Goal: Obtain resource: Download file/media

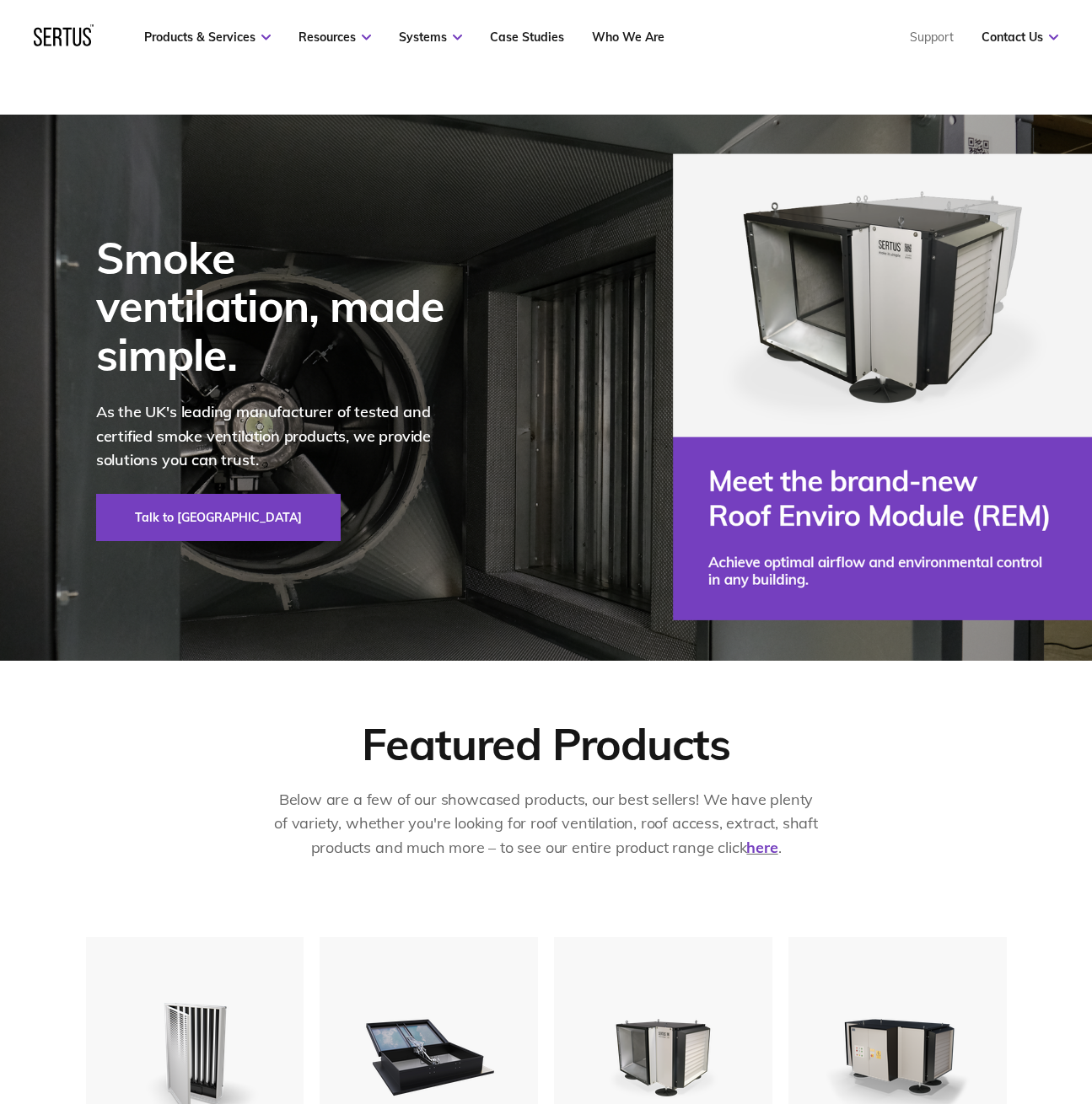
scroll to position [534, 0]
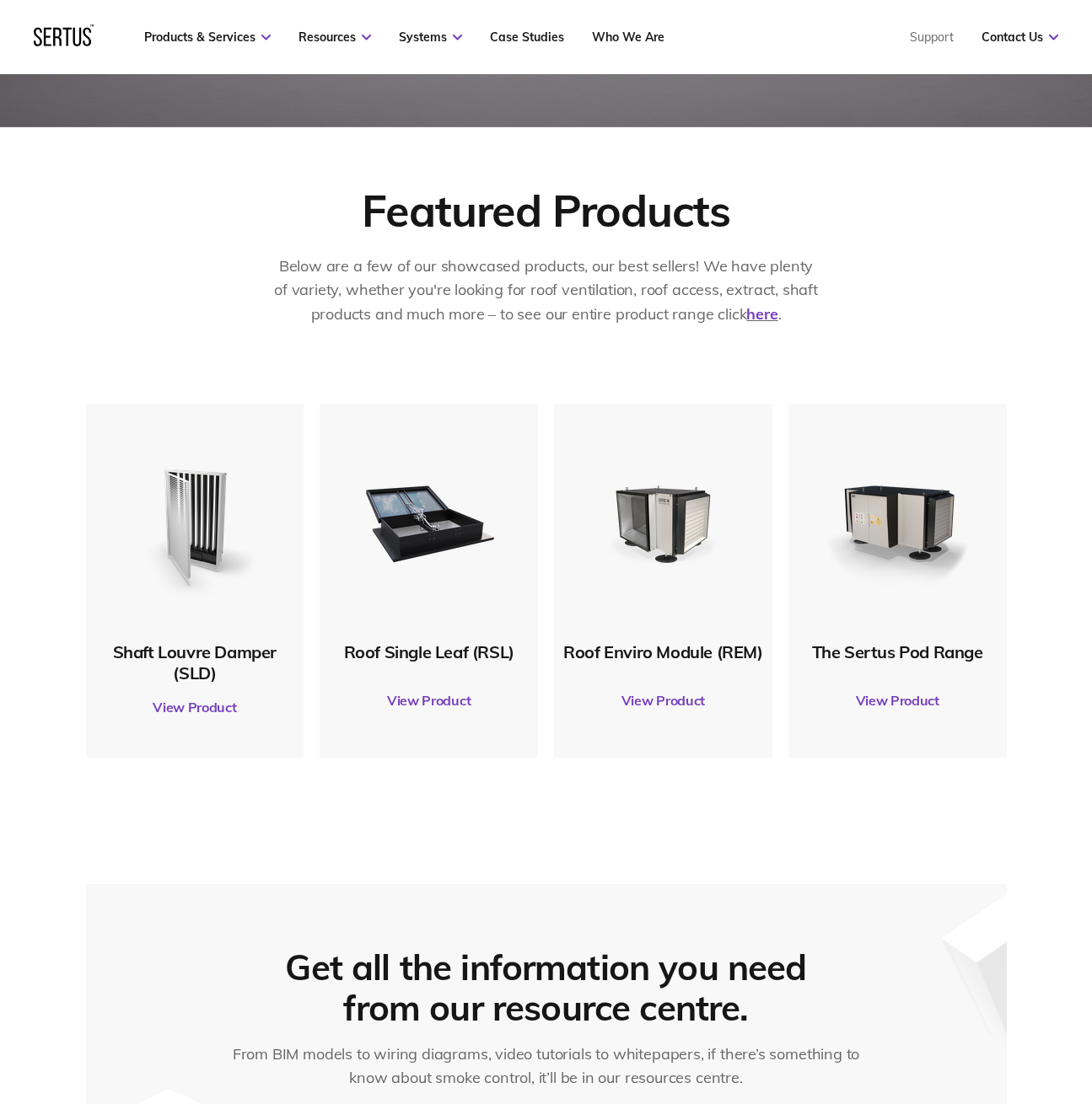
click at [438, 696] on link "View Product" at bounding box center [428, 701] width 201 height 48
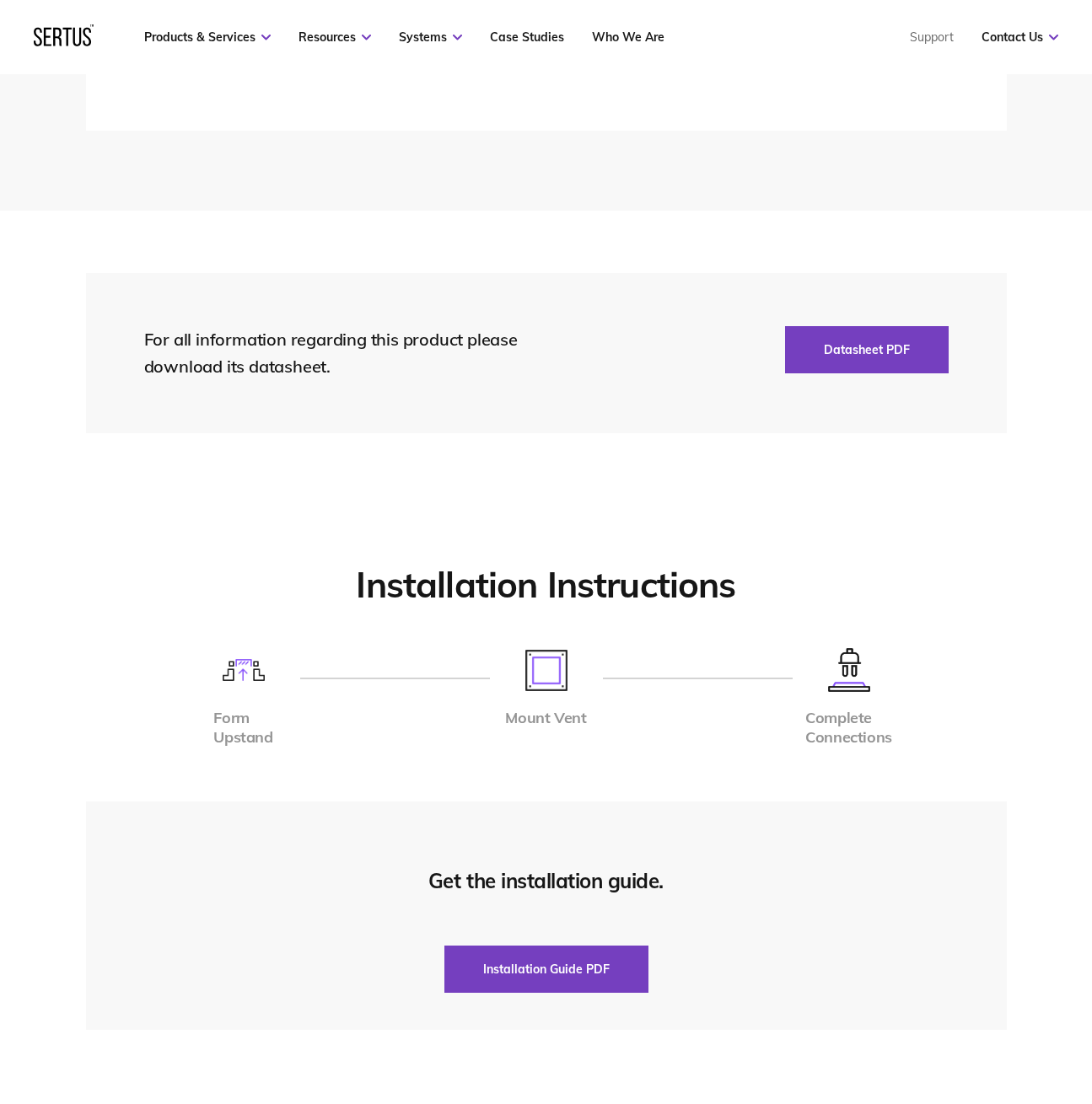
scroll to position [3568, 0]
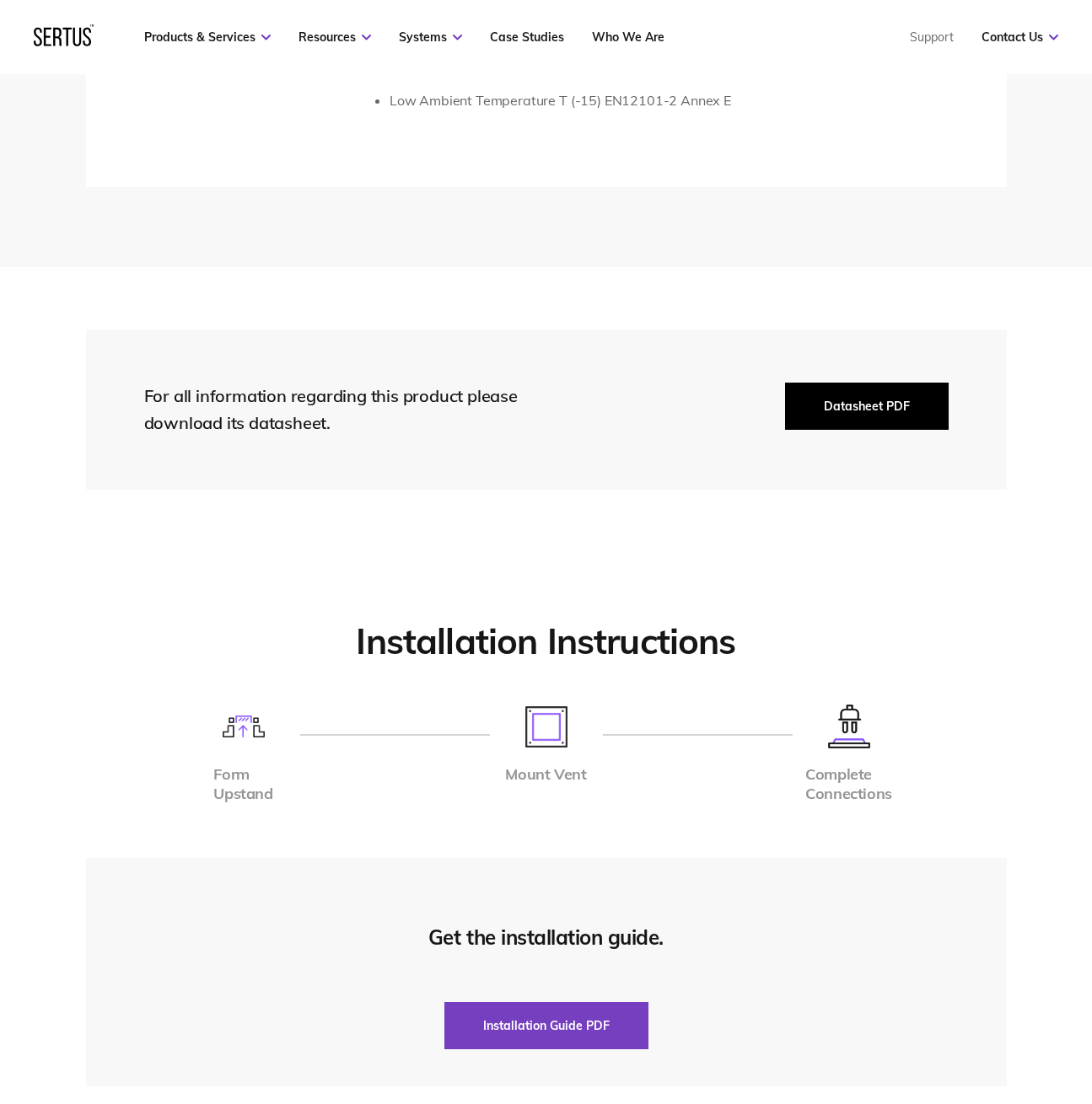
click at [814, 396] on button "Datasheet PDF" at bounding box center [866, 407] width 163 height 48
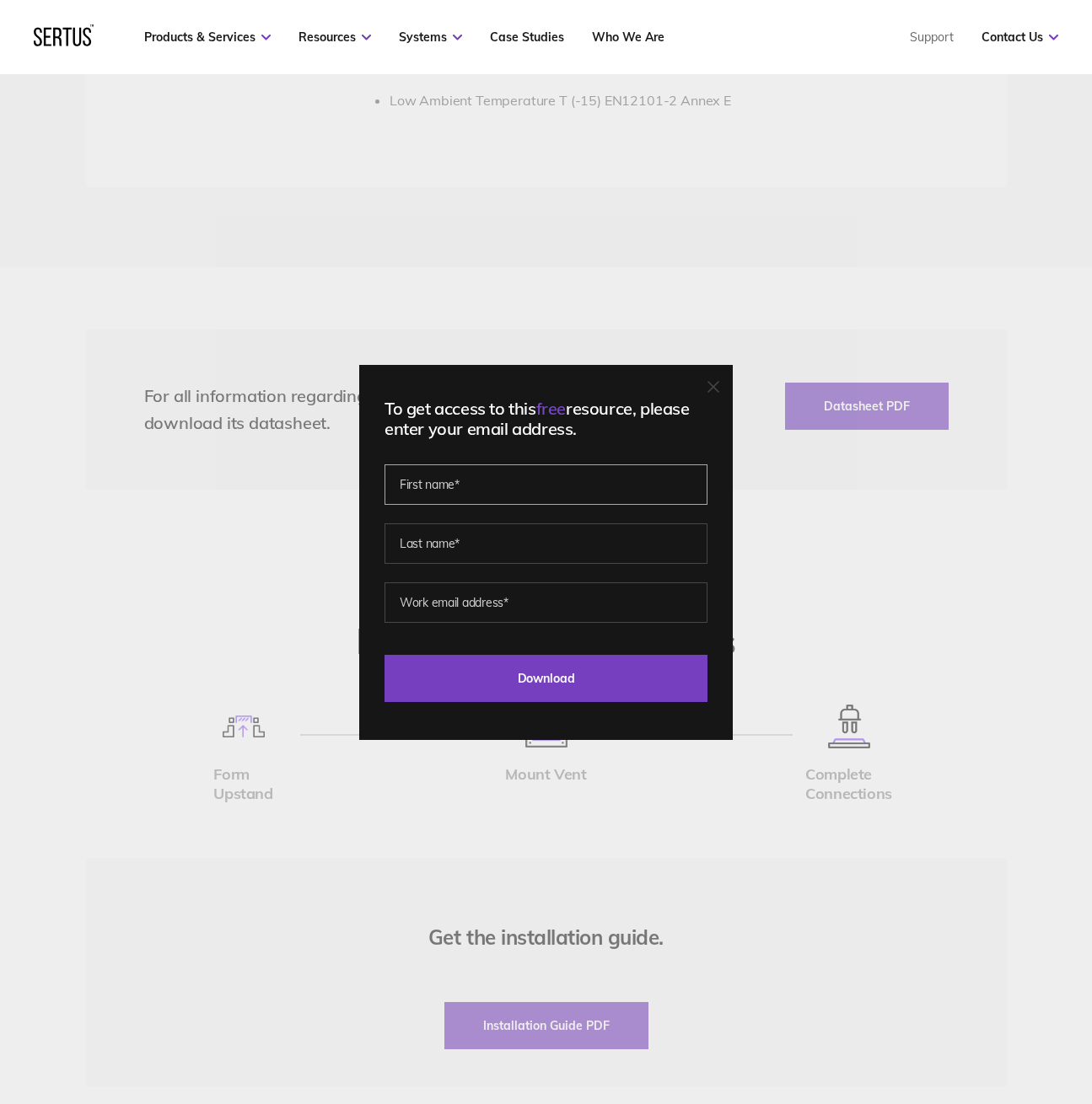
drag, startPoint x: 463, startPoint y: 492, endPoint x: 478, endPoint y: 492, distance: 15.0
click at [463, 492] on input "text" at bounding box center [546, 484] width 323 height 41
type input "Jessica"
type input "Kemp"
type input "jesskemp89@hotmail.co.uk"
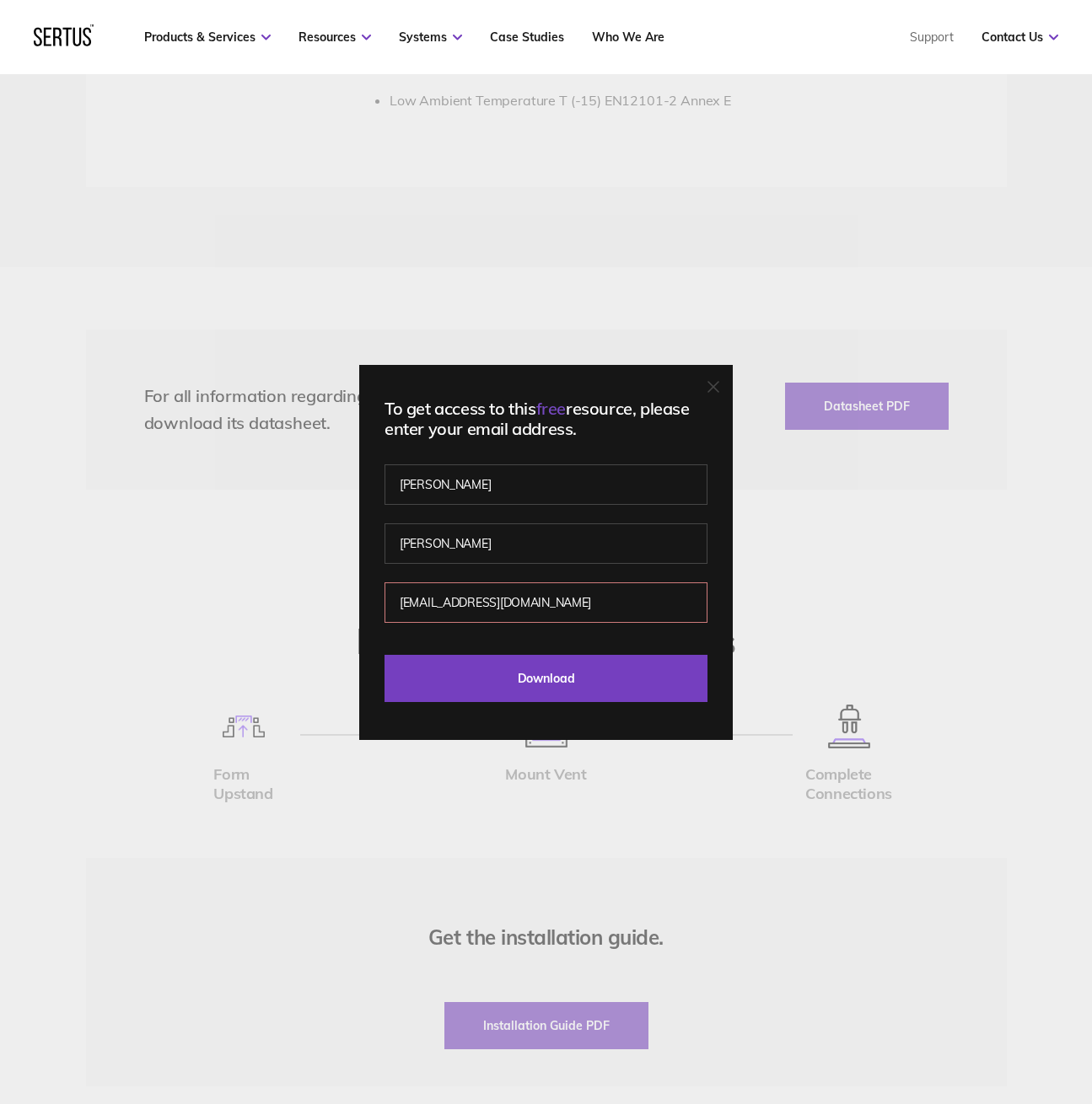
drag, startPoint x: 582, startPoint y: 605, endPoint x: 363, endPoint y: 605, distance: 219.0
click at [363, 605] on div "To get access to this free resource, please enter your email address. Jessica K…" at bounding box center [546, 552] width 1092 height 1104
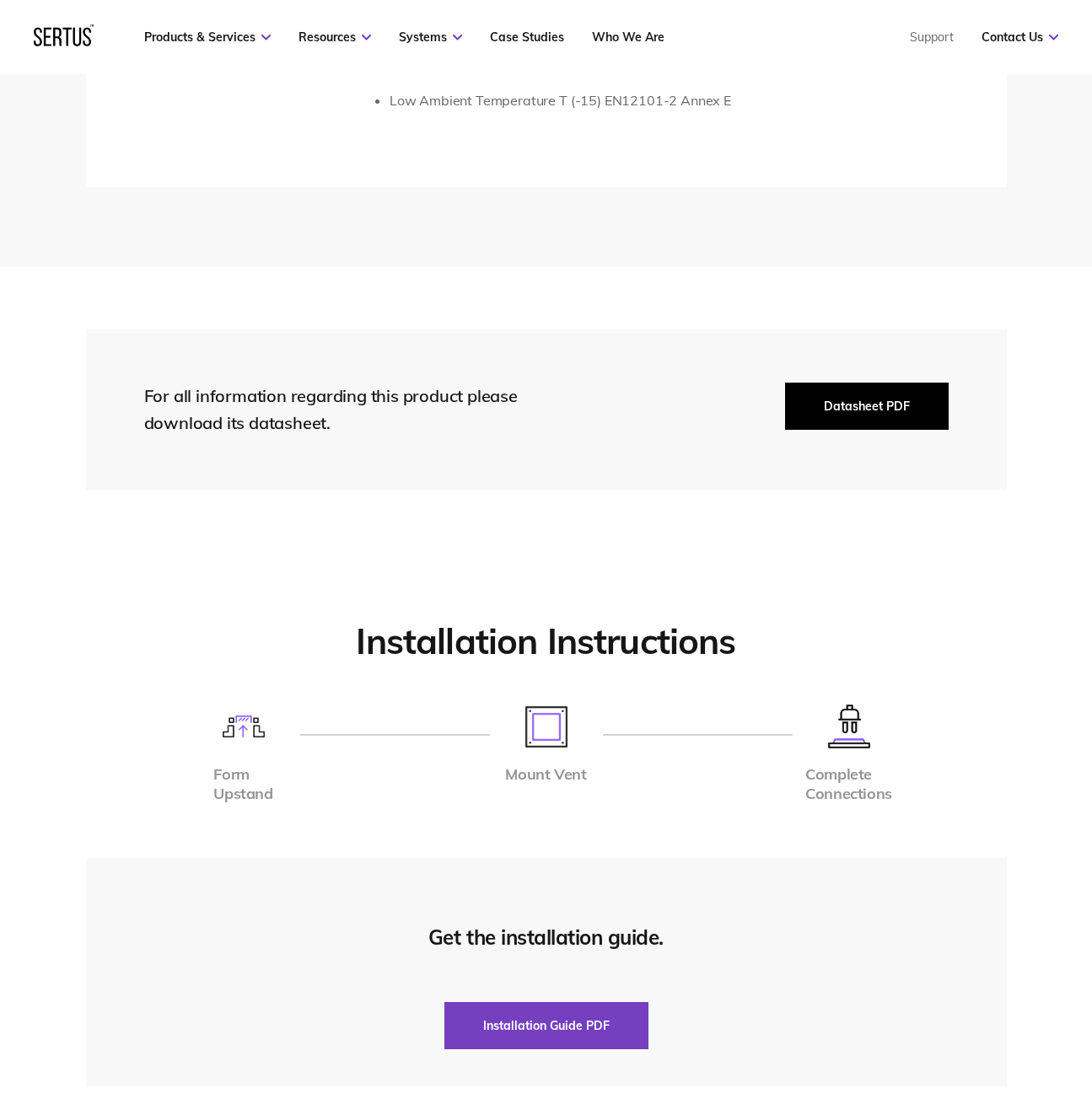
click at [860, 409] on button "Datasheet PDF" at bounding box center [866, 407] width 163 height 48
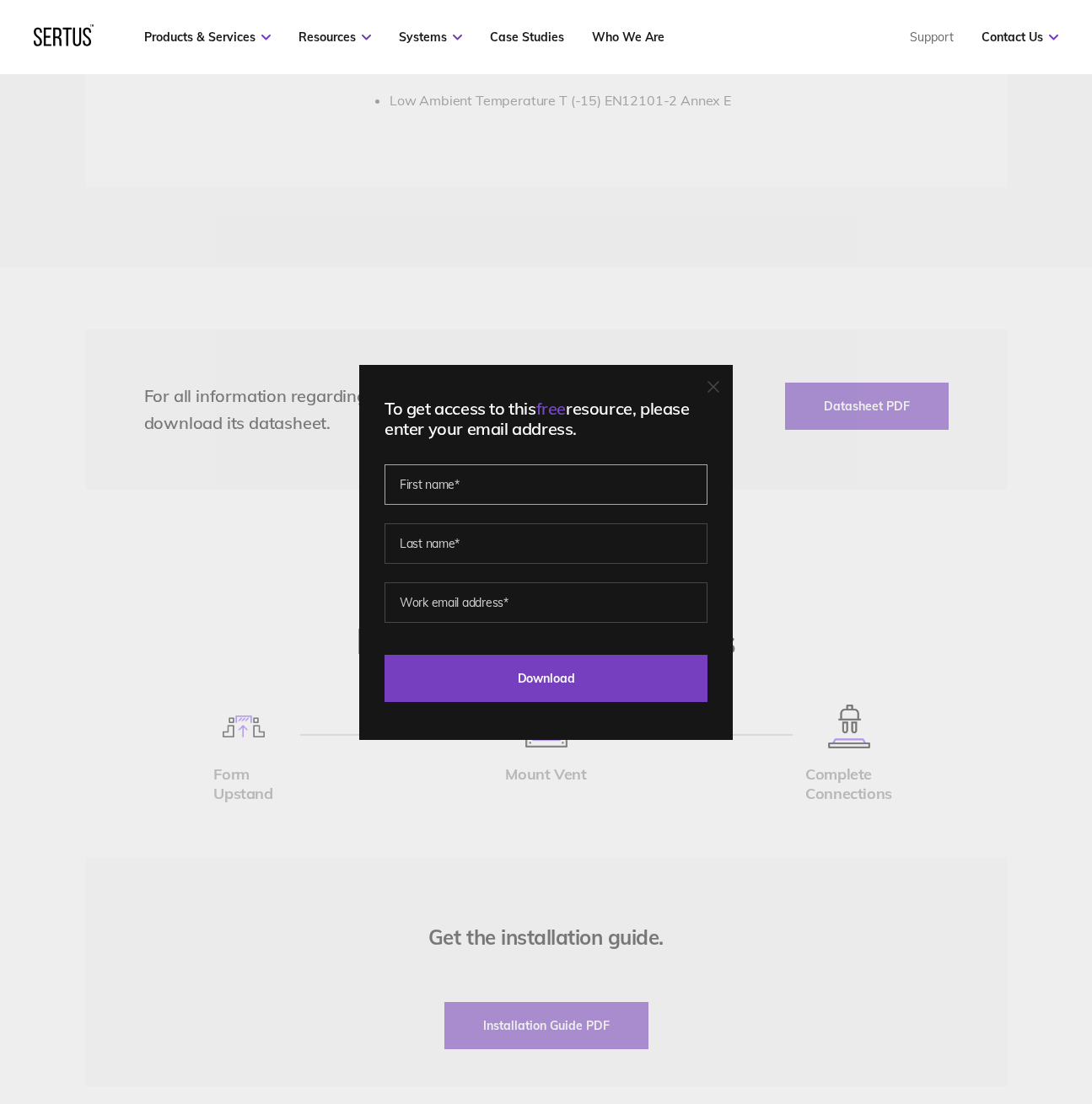
click at [479, 494] on input "text" at bounding box center [546, 484] width 323 height 41
type input "Jessica"
type input "Kemp"
type input "jess@craftedarchitects.co.uk"
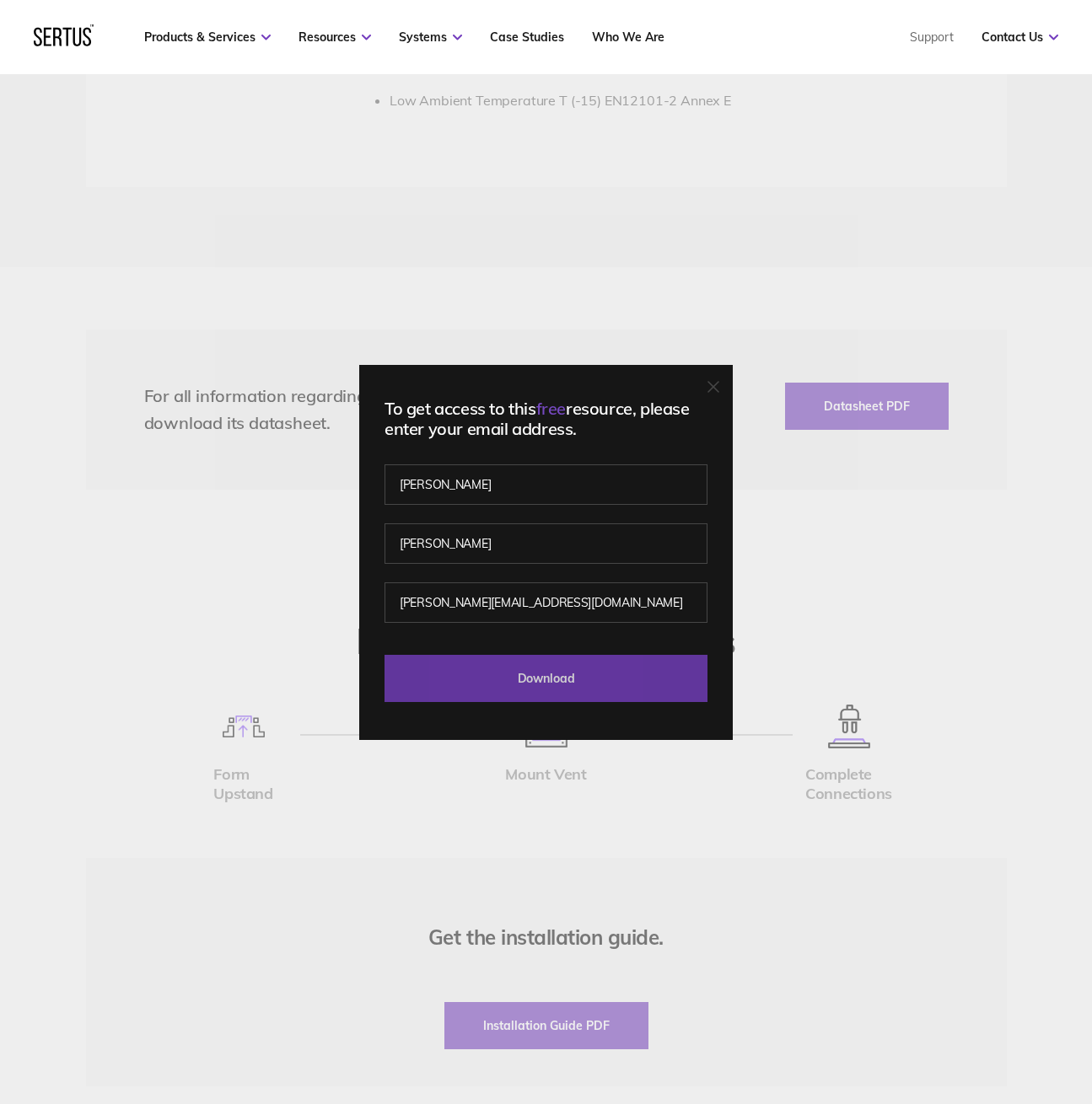
click at [621, 672] on input "Download" at bounding box center [546, 679] width 323 height 48
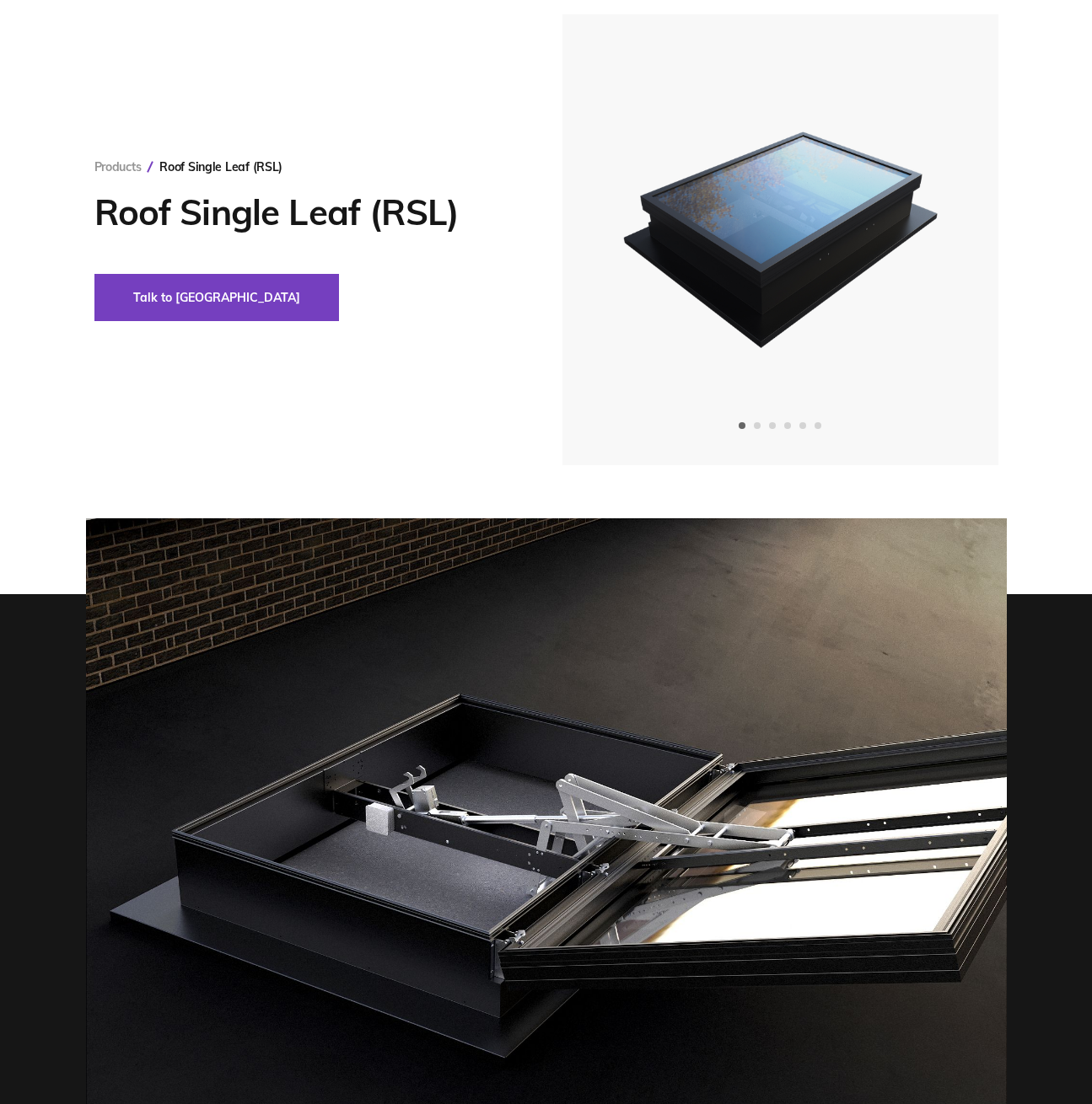
scroll to position [0, 0]
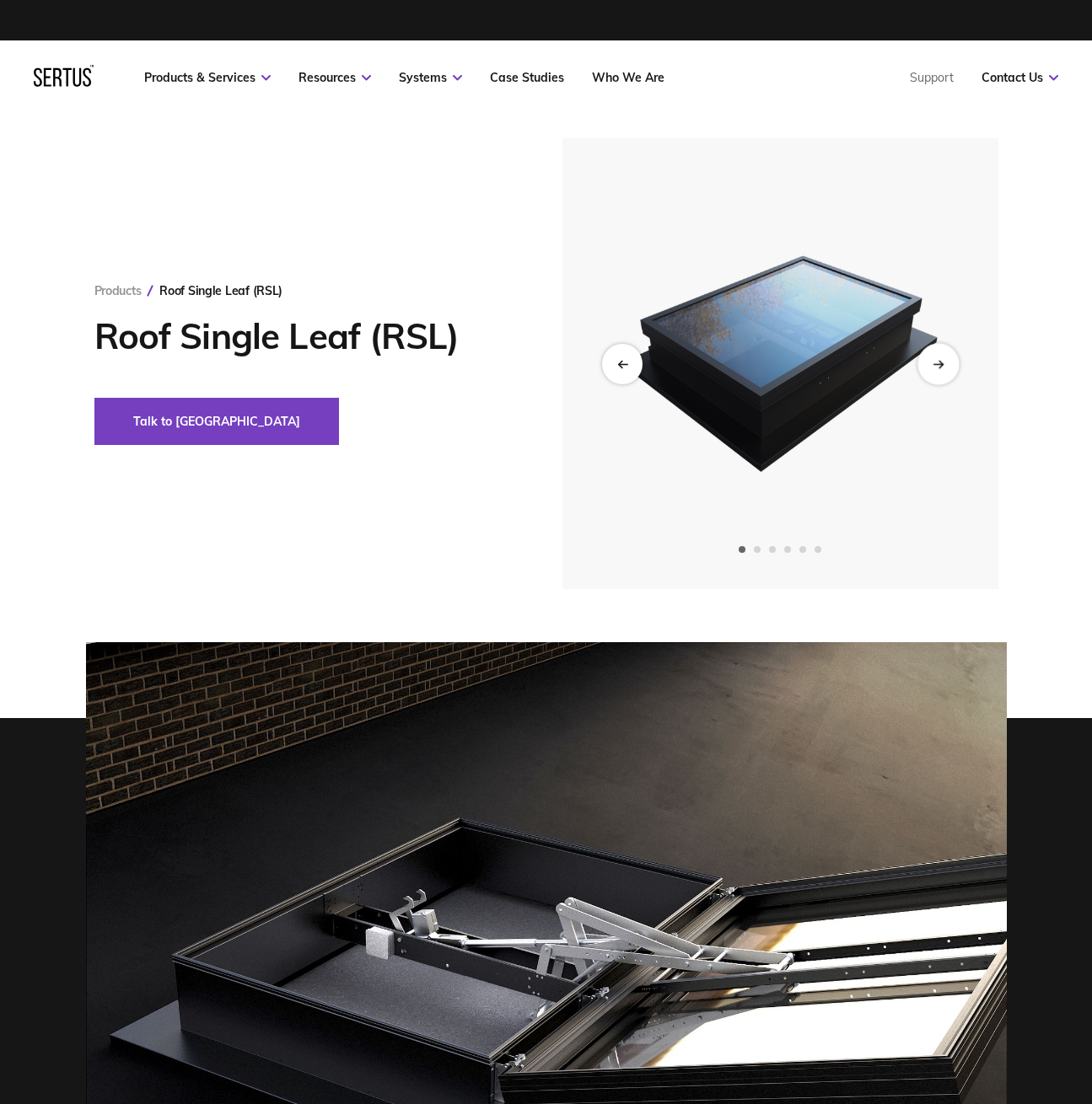
click at [933, 361] on icon "Next slide" at bounding box center [938, 363] width 11 height 9
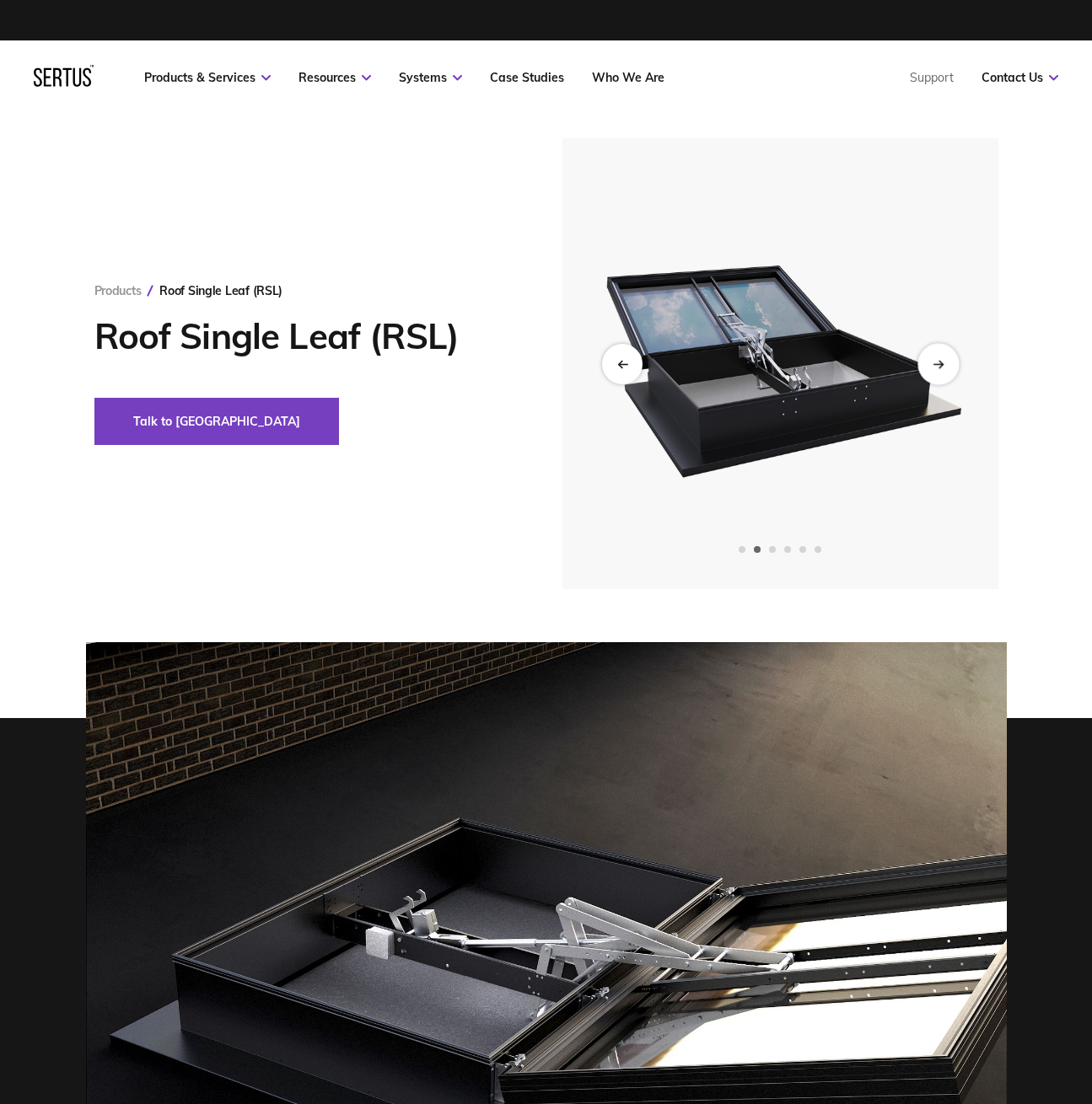
click at [933, 361] on icon "Next slide" at bounding box center [938, 363] width 11 height 9
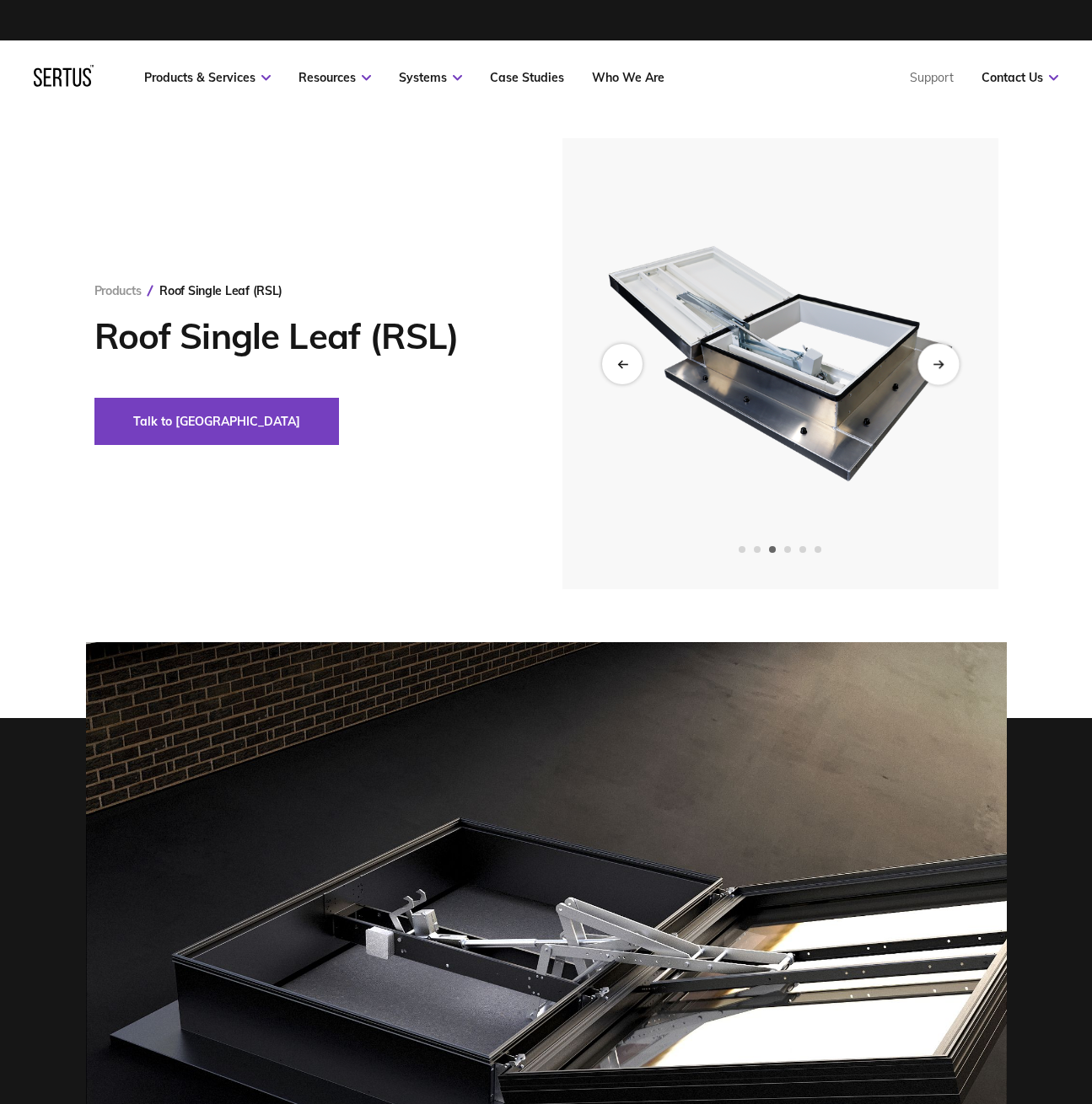
click at [933, 361] on icon "Next slide" at bounding box center [938, 363] width 11 height 9
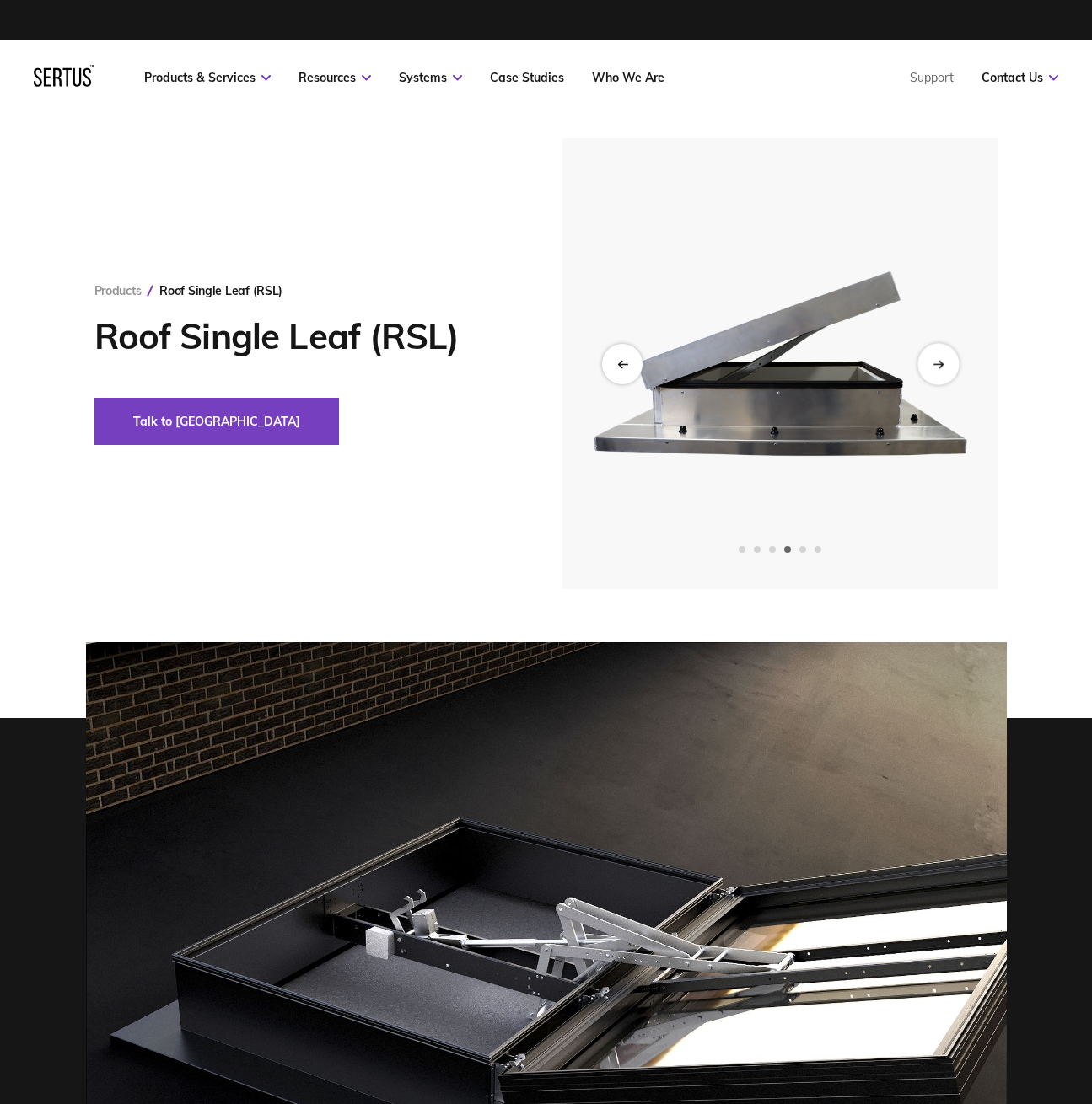
click at [933, 361] on icon "Next slide" at bounding box center [938, 363] width 11 height 9
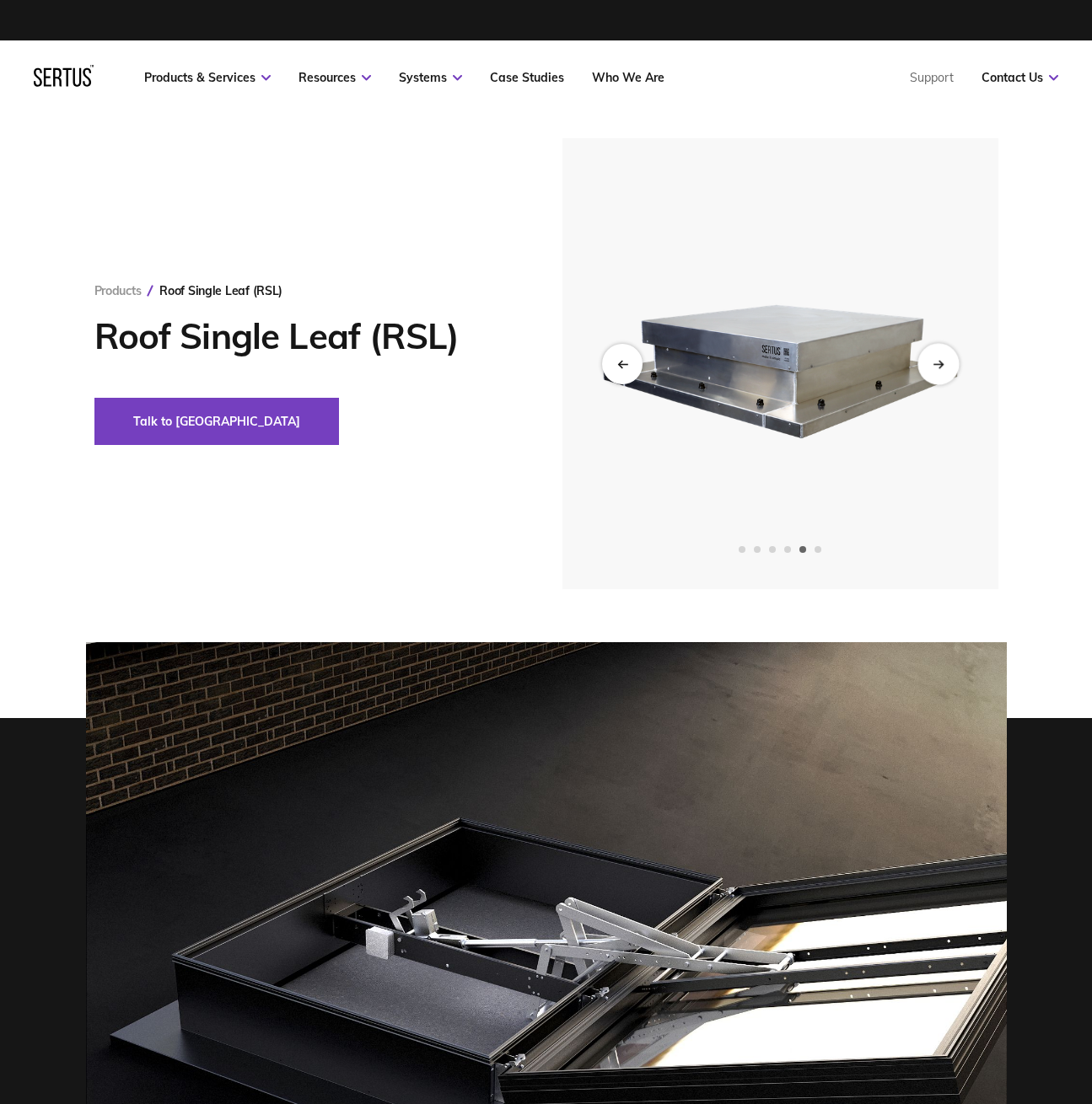
click at [933, 361] on icon "Next slide" at bounding box center [938, 363] width 11 height 9
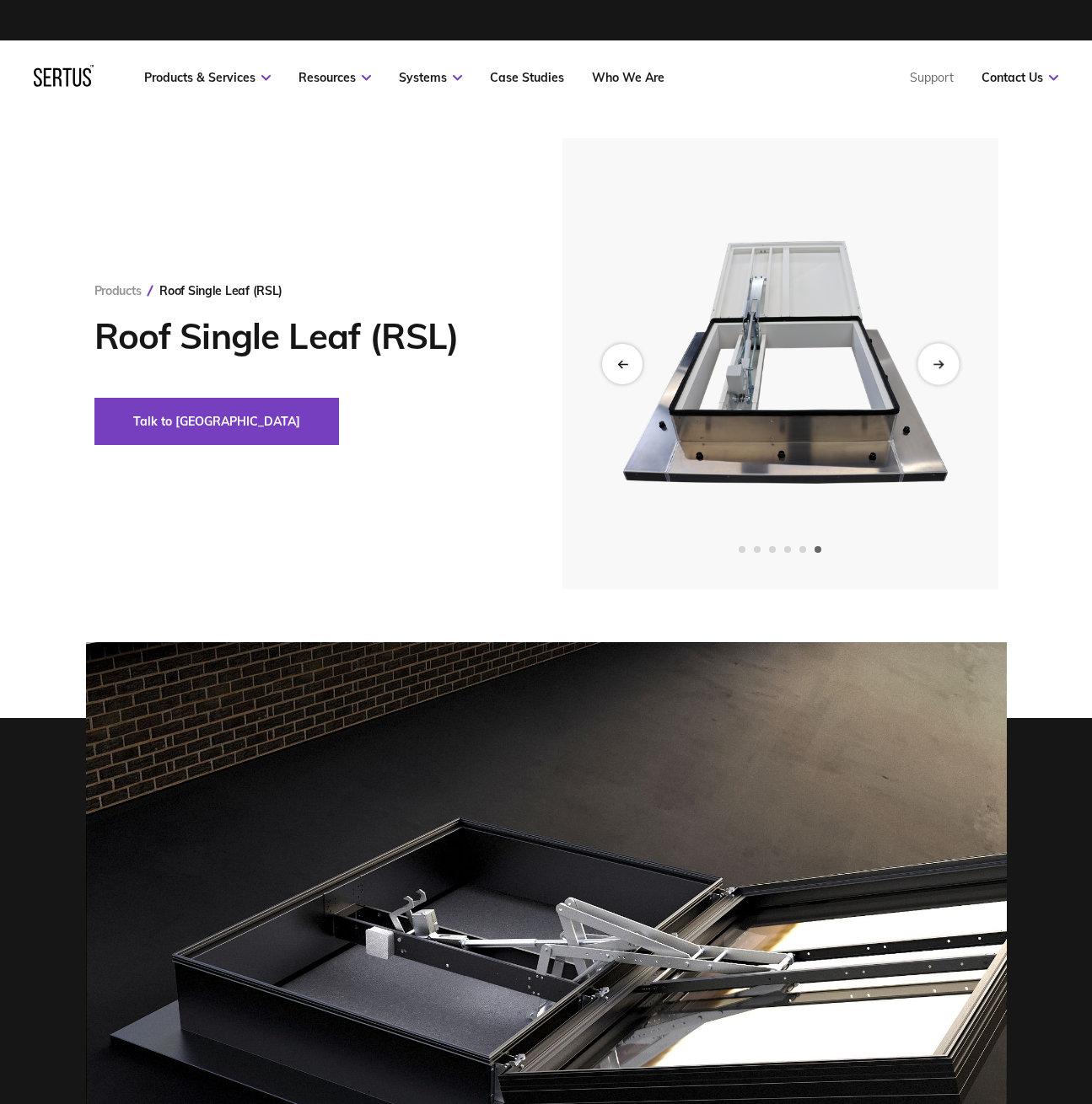
click at [933, 361] on icon "Next slide" at bounding box center [938, 363] width 11 height 9
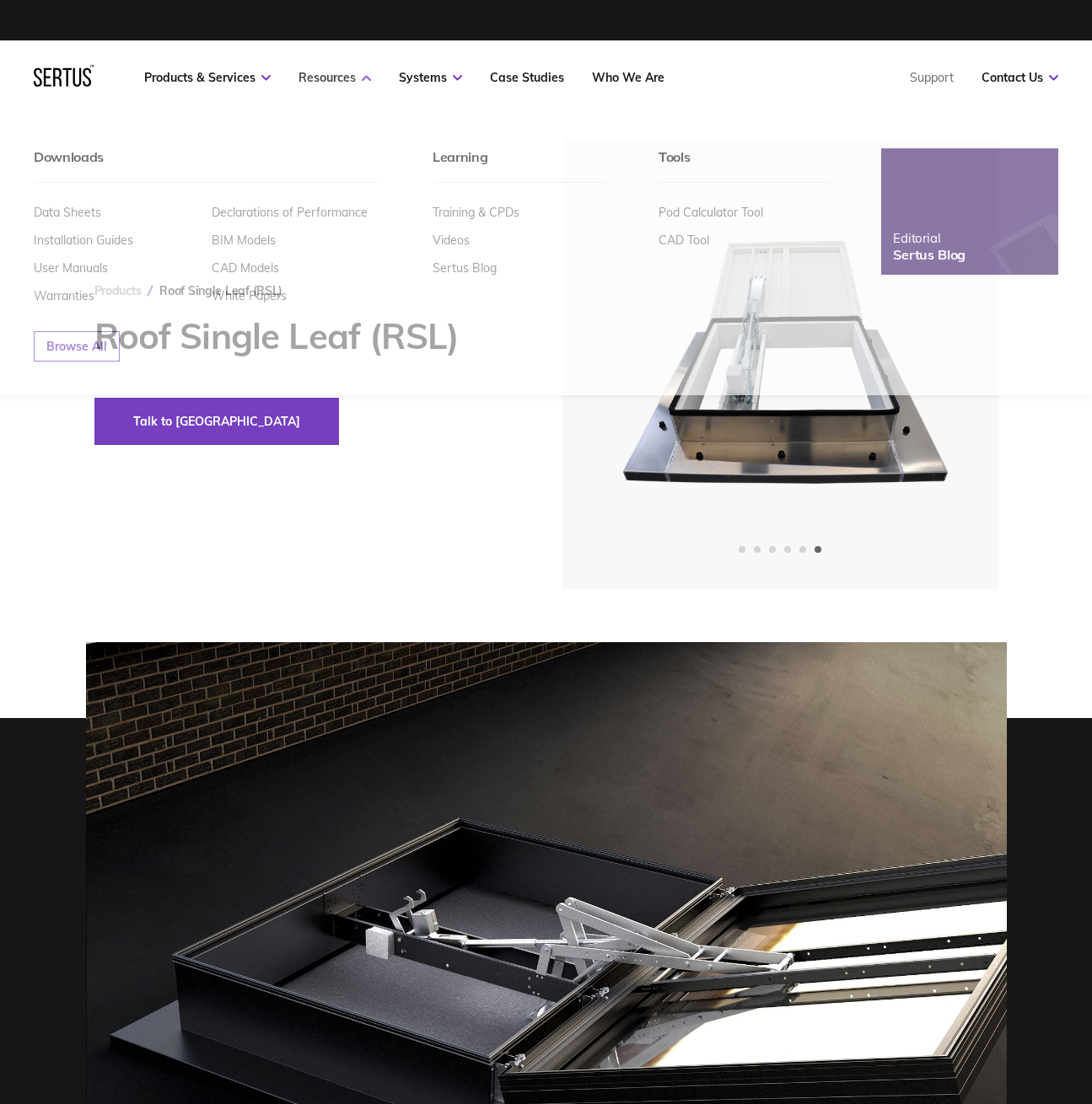
click at [354, 76] on link "Resources" at bounding box center [334, 77] width 72 height 15
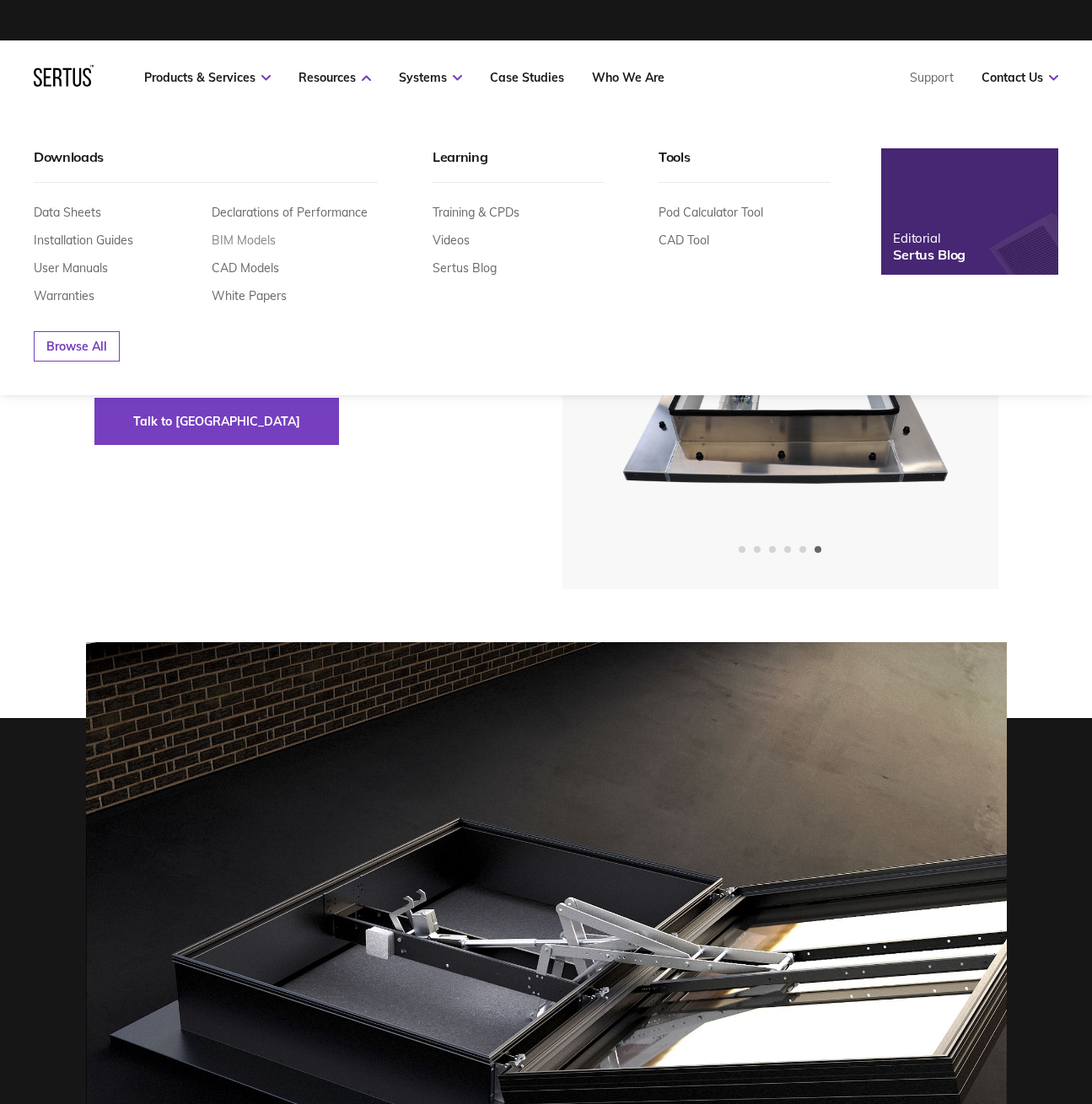
click at [258, 240] on link "BIM Models" at bounding box center [244, 240] width 64 height 15
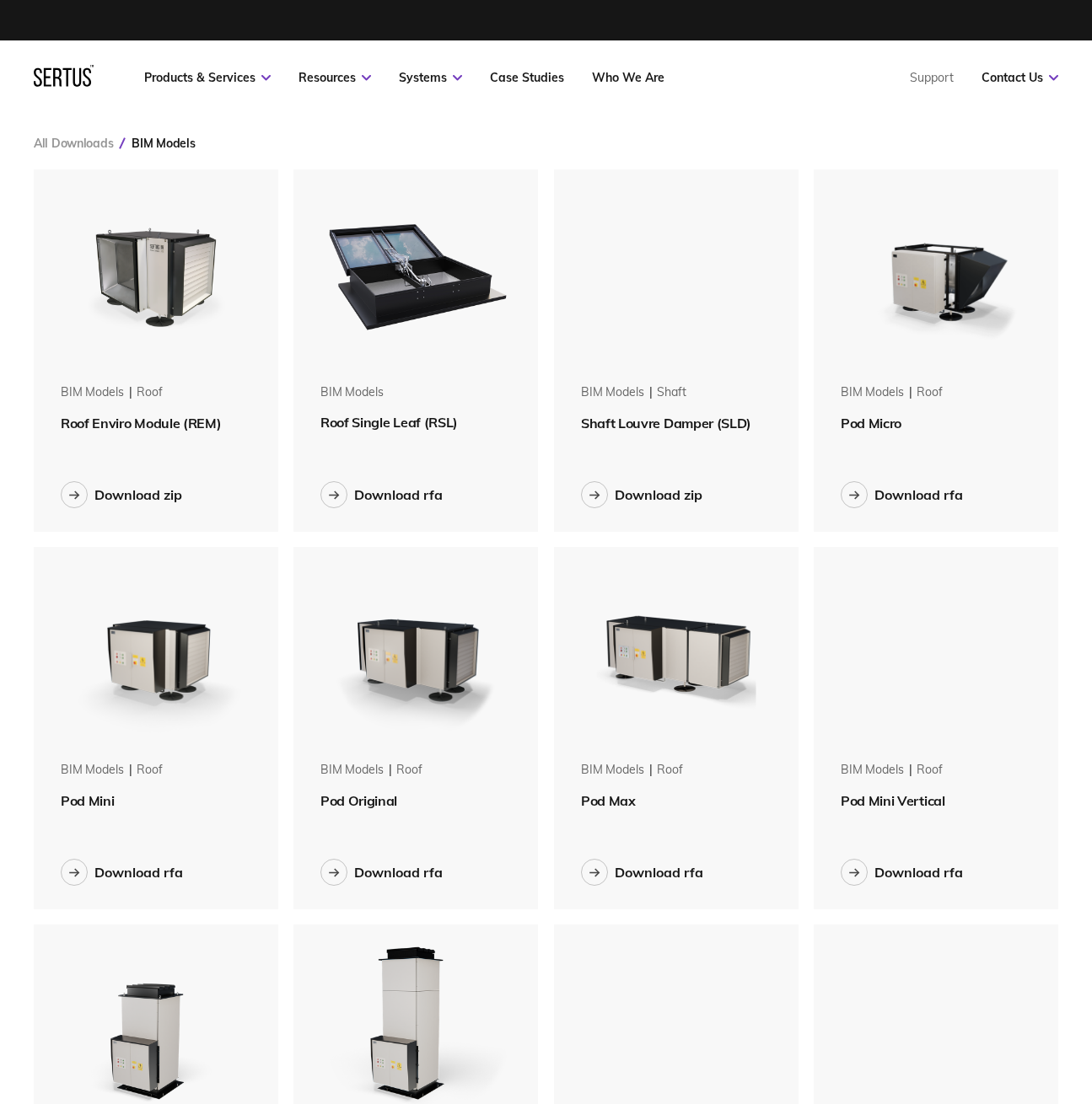
scroll to position [1529, 1050]
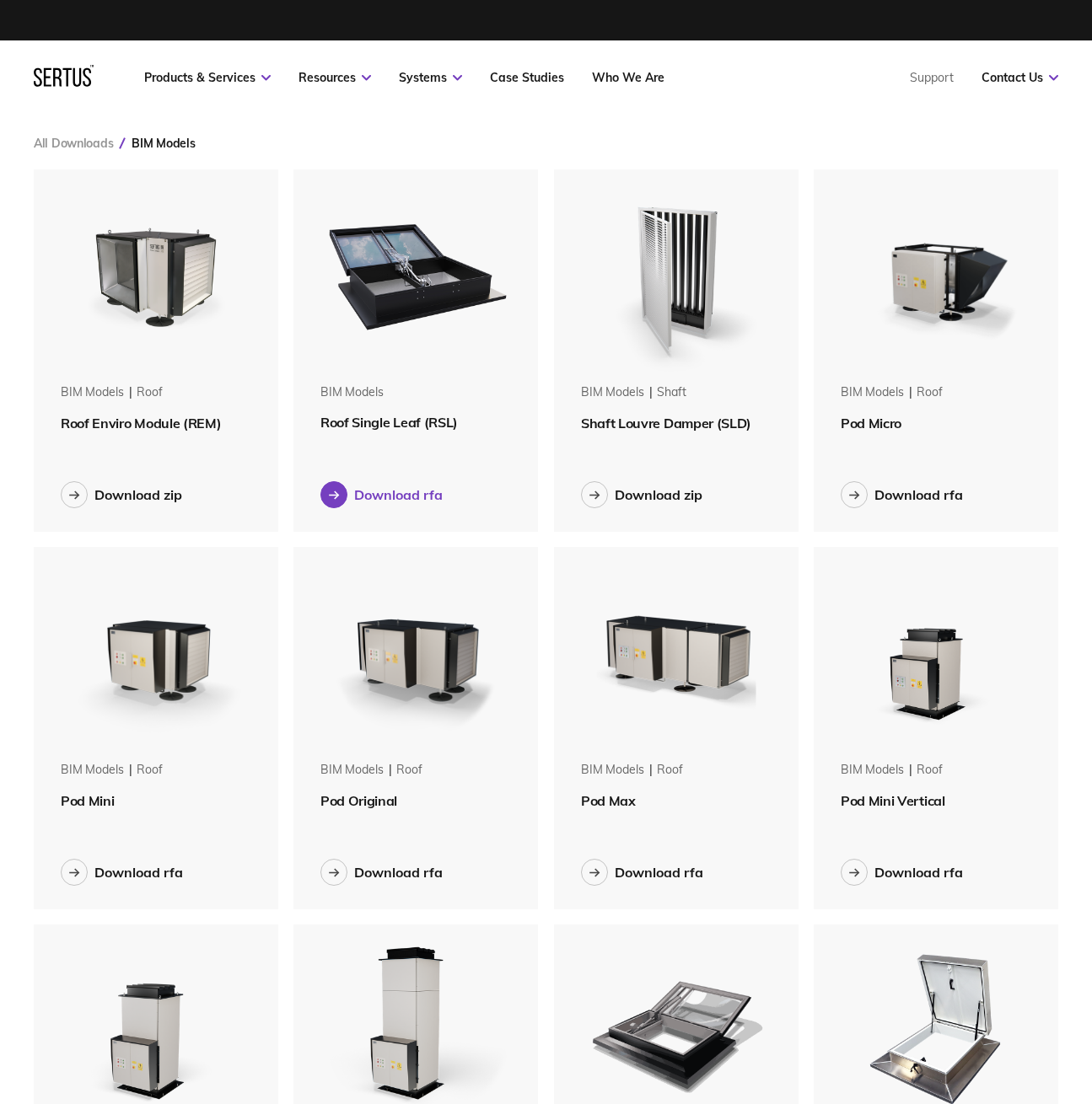
click at [338, 496] on icon at bounding box center [334, 495] width 11 height 9
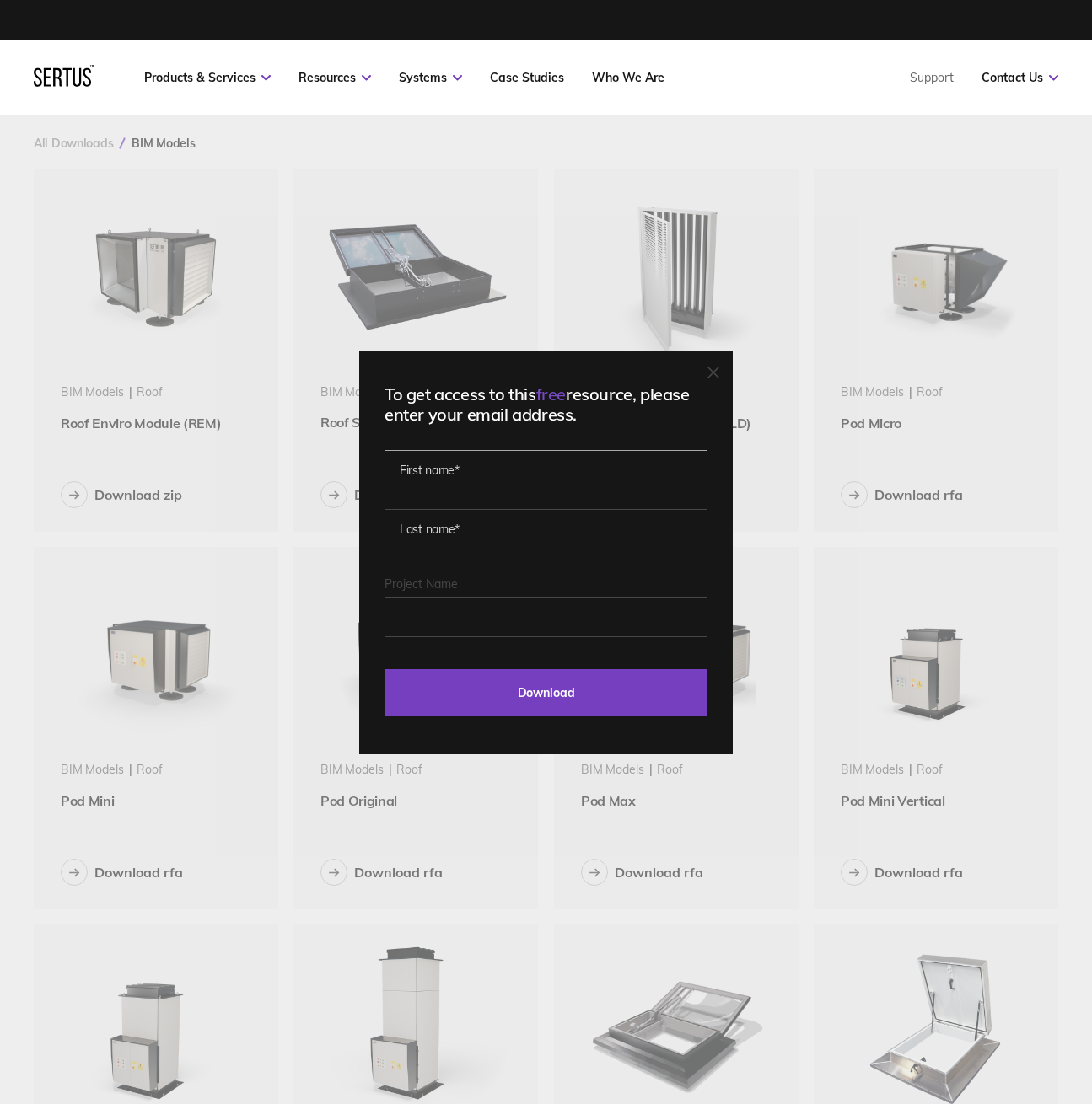
click at [428, 456] on input "text" at bounding box center [546, 470] width 323 height 41
type input "Jessica"
type input "Kemp"
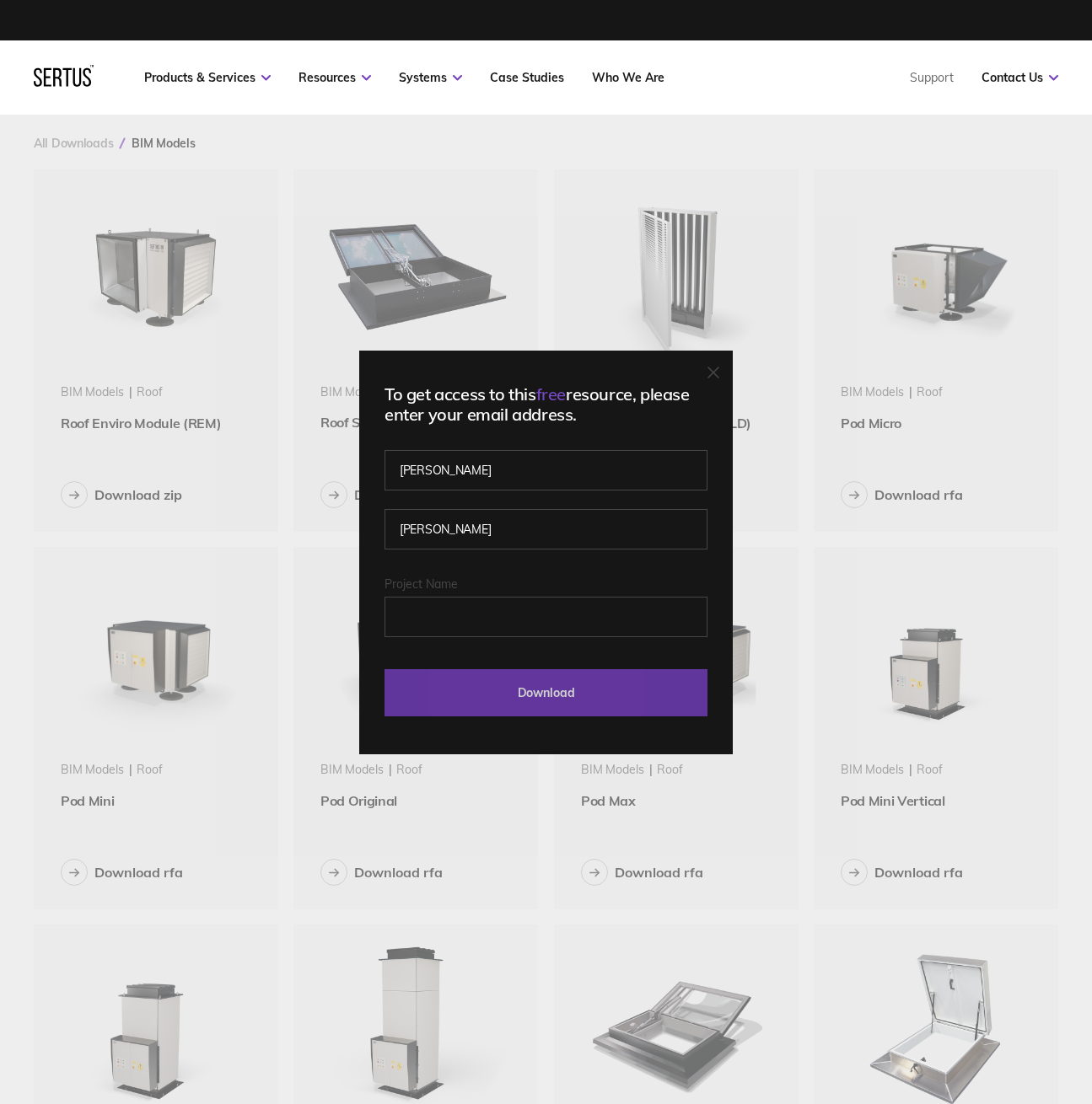
click at [510, 677] on input "Download" at bounding box center [546, 693] width 323 height 48
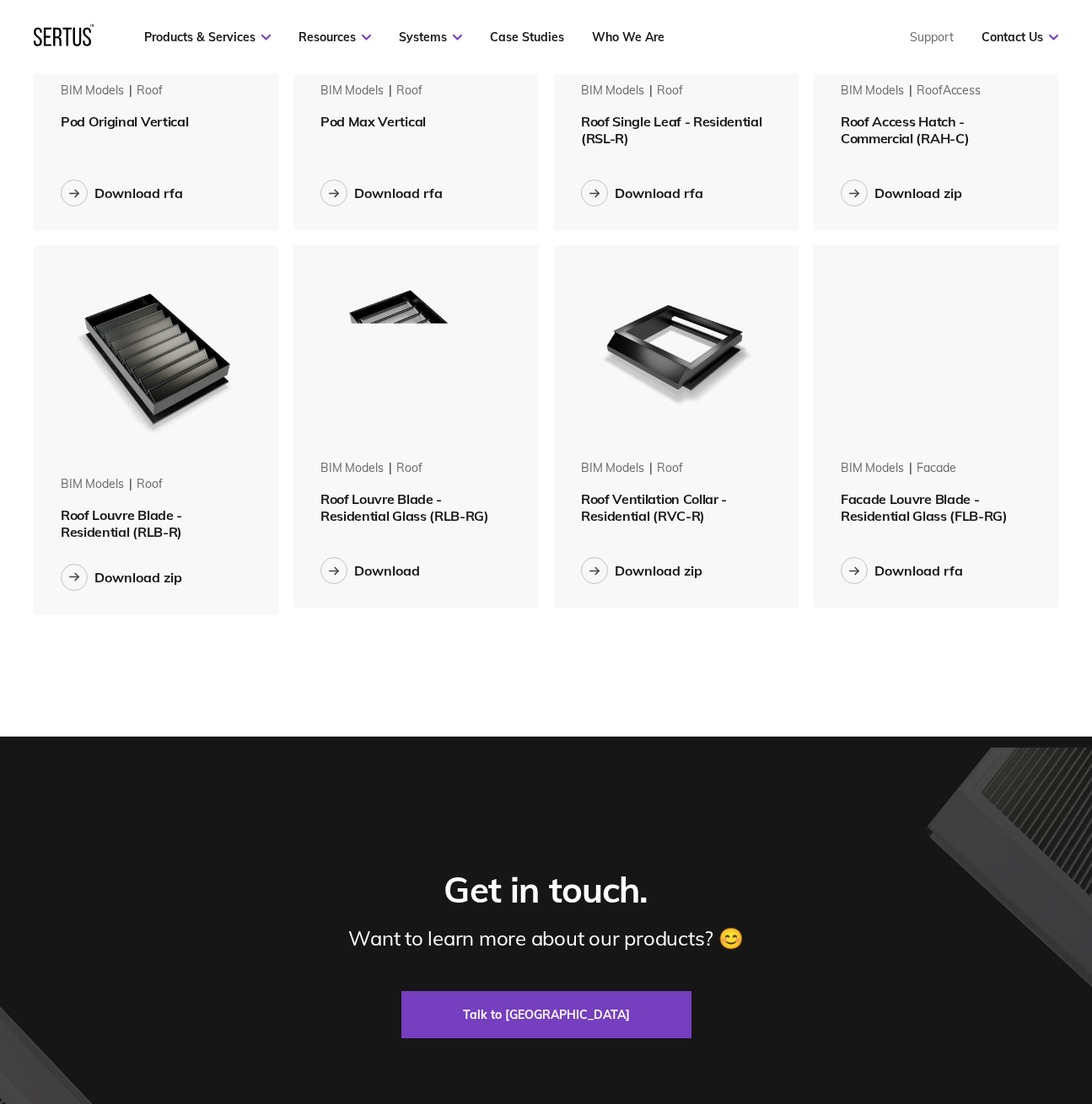
scroll to position [1067, 0]
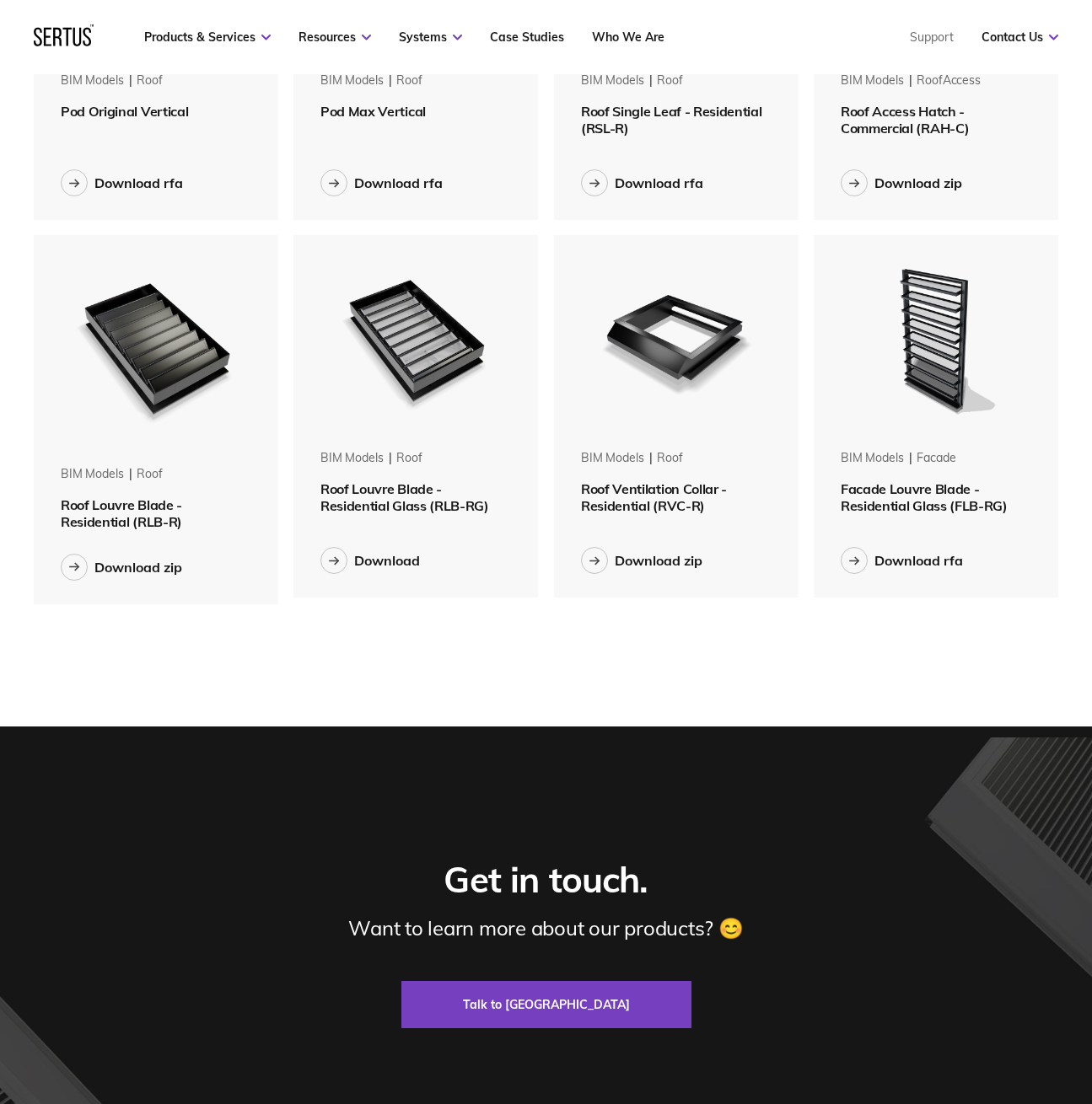
click at [180, 351] on img at bounding box center [156, 348] width 208 height 224
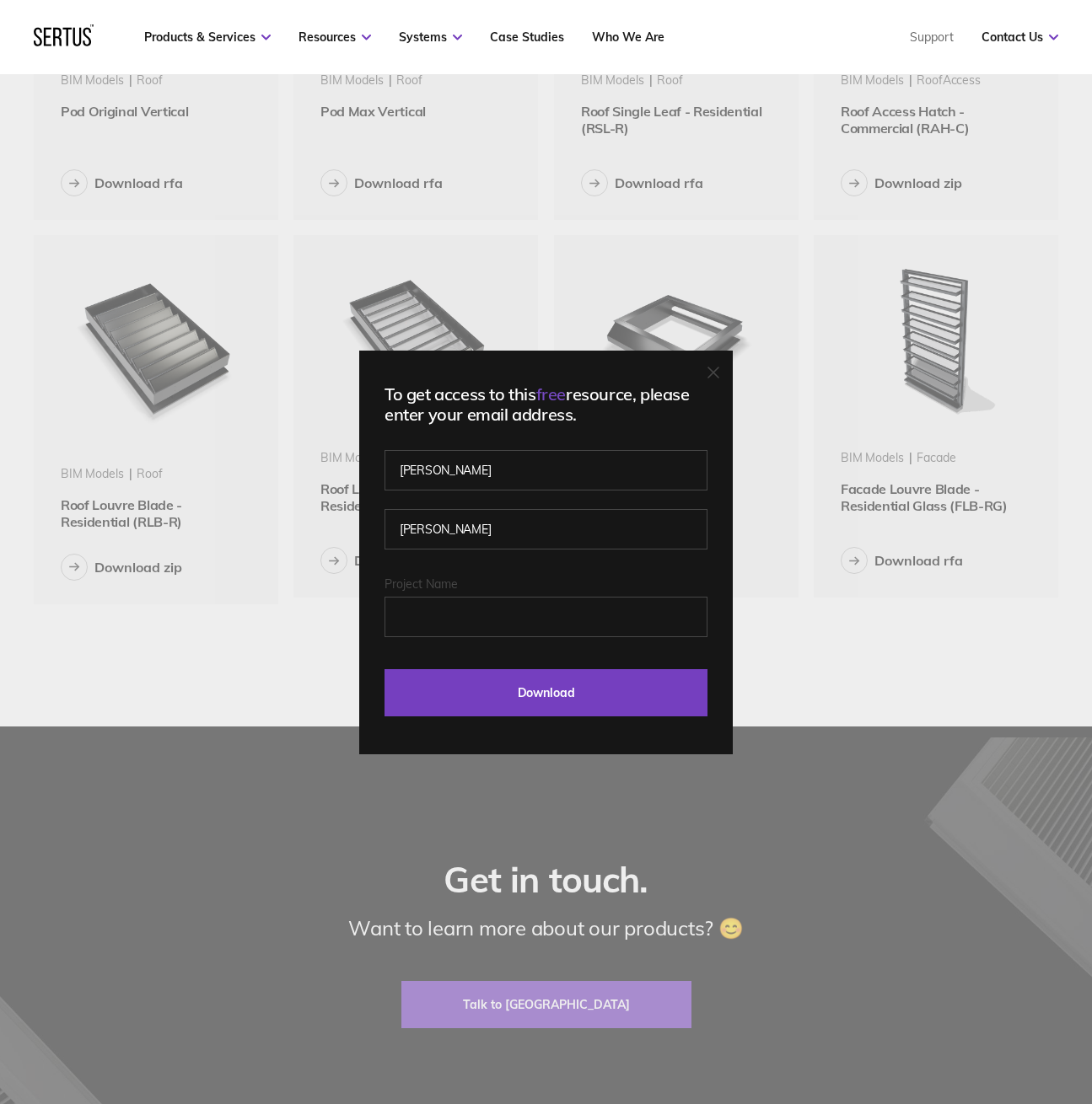
click at [718, 371] on icon at bounding box center [713, 372] width 10 height 10
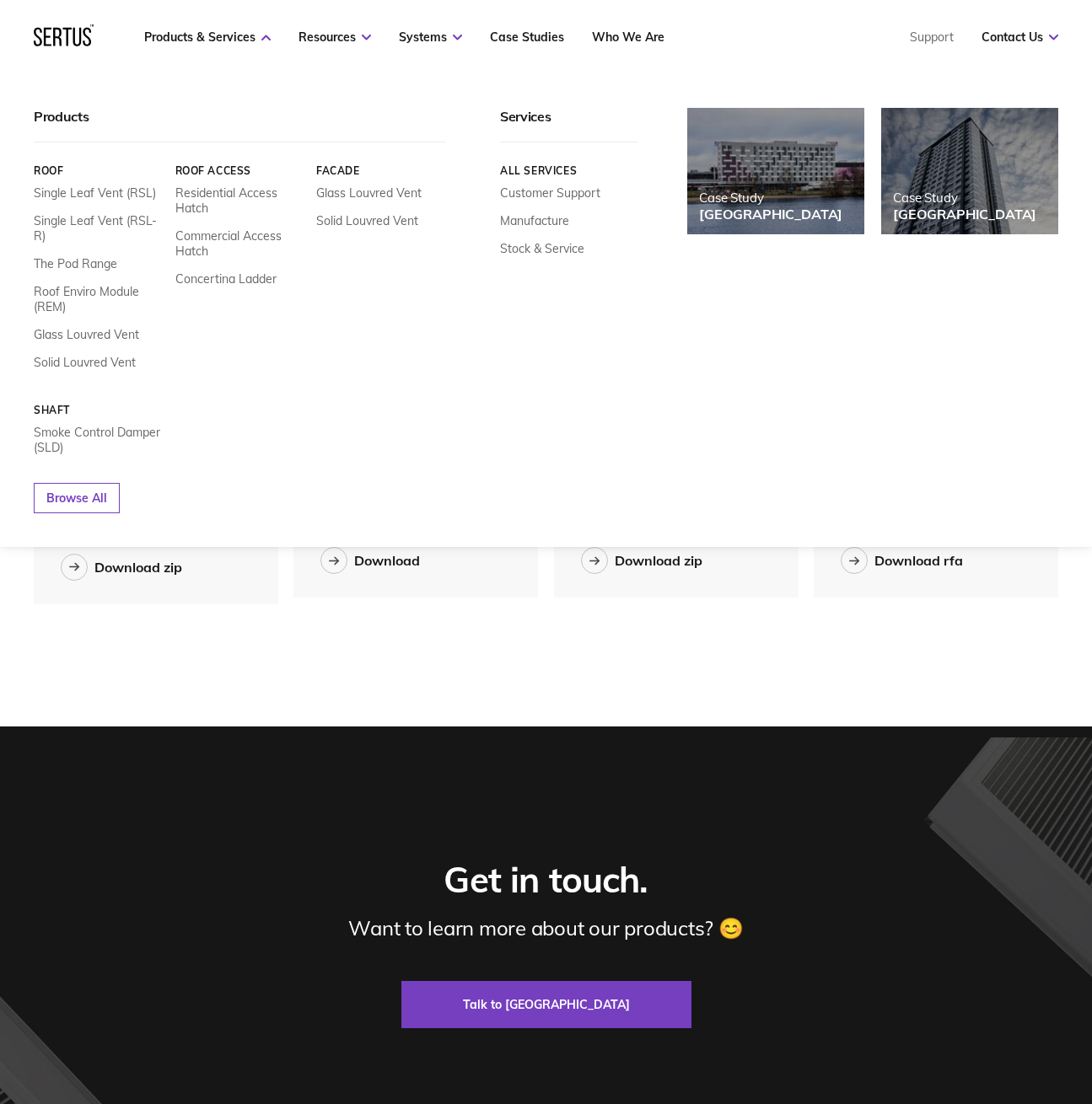
click at [50, 170] on link "Roof" at bounding box center [98, 170] width 129 height 13
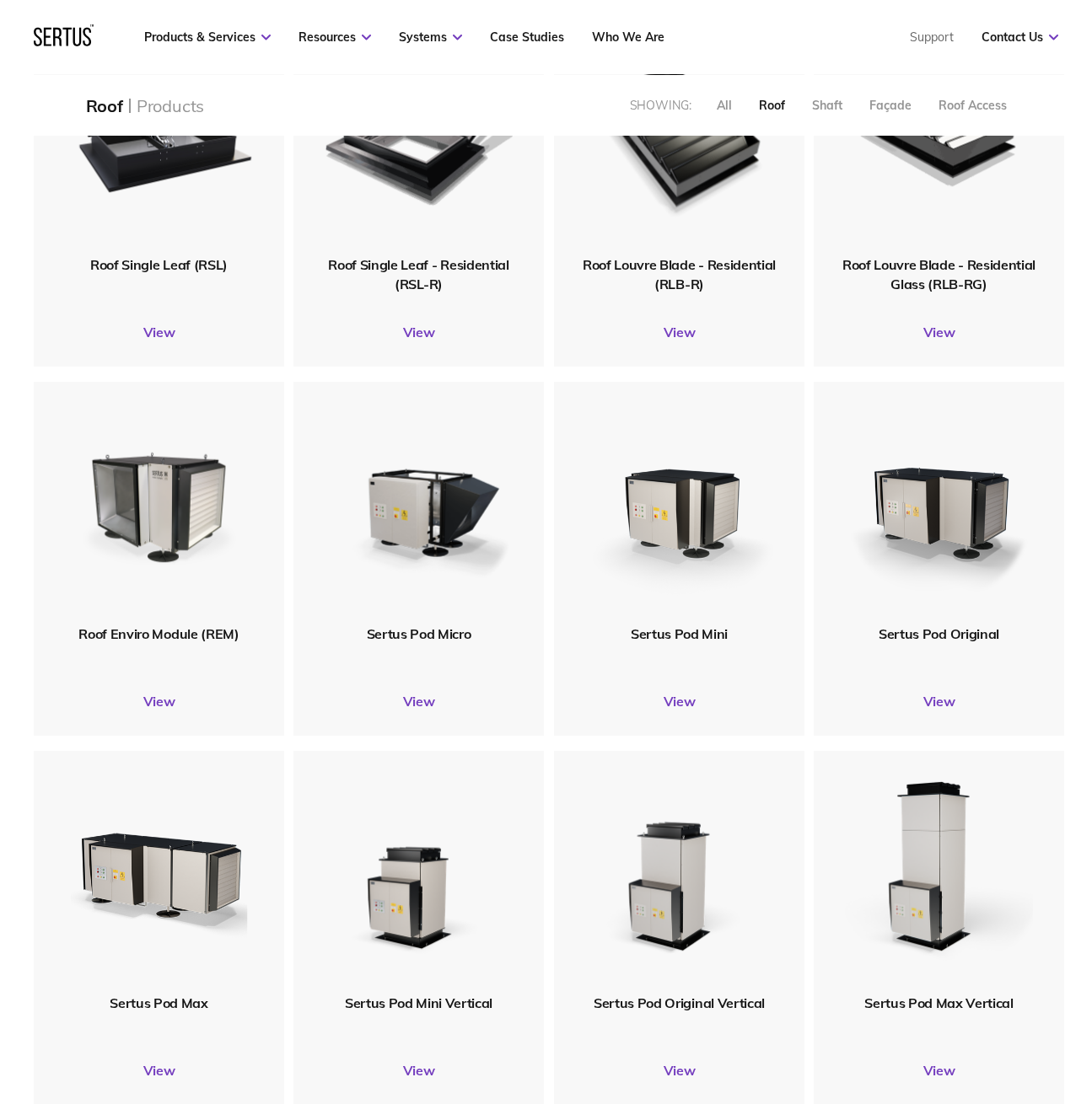
scroll to position [450, 0]
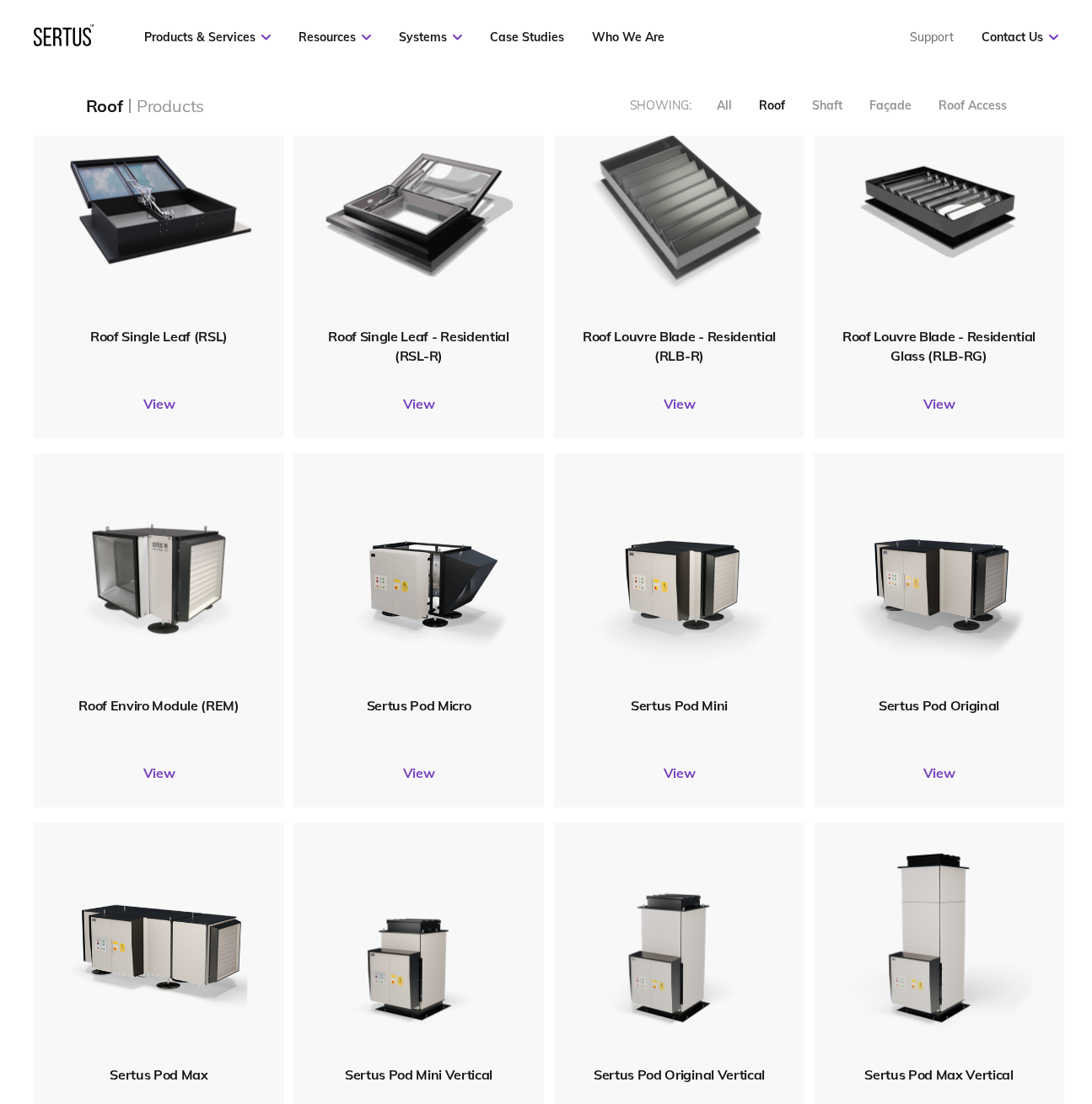
click at [681, 246] on img at bounding box center [678, 206] width 201 height 248
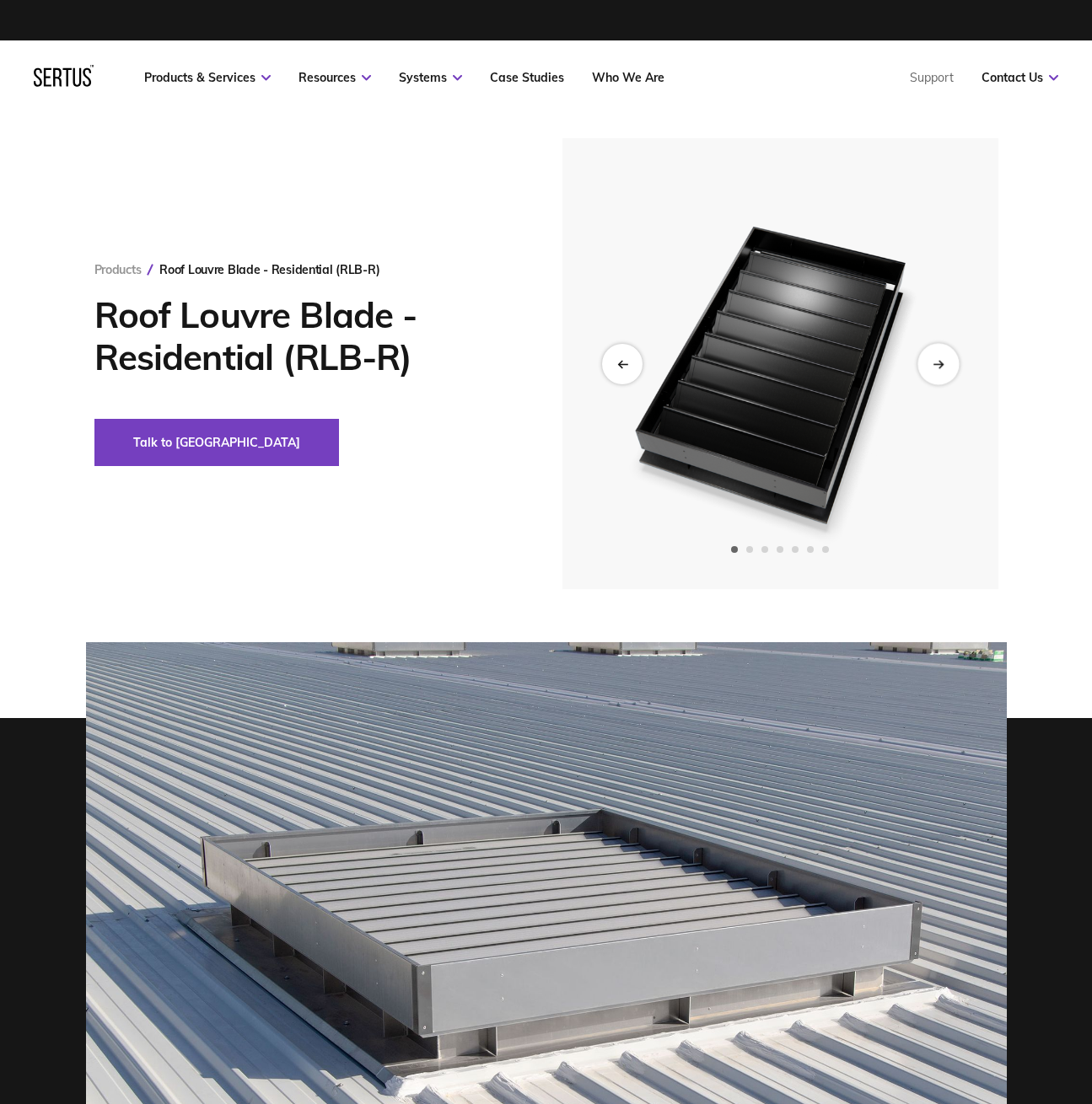
click at [932, 355] on div "Next slide" at bounding box center [938, 364] width 42 height 42
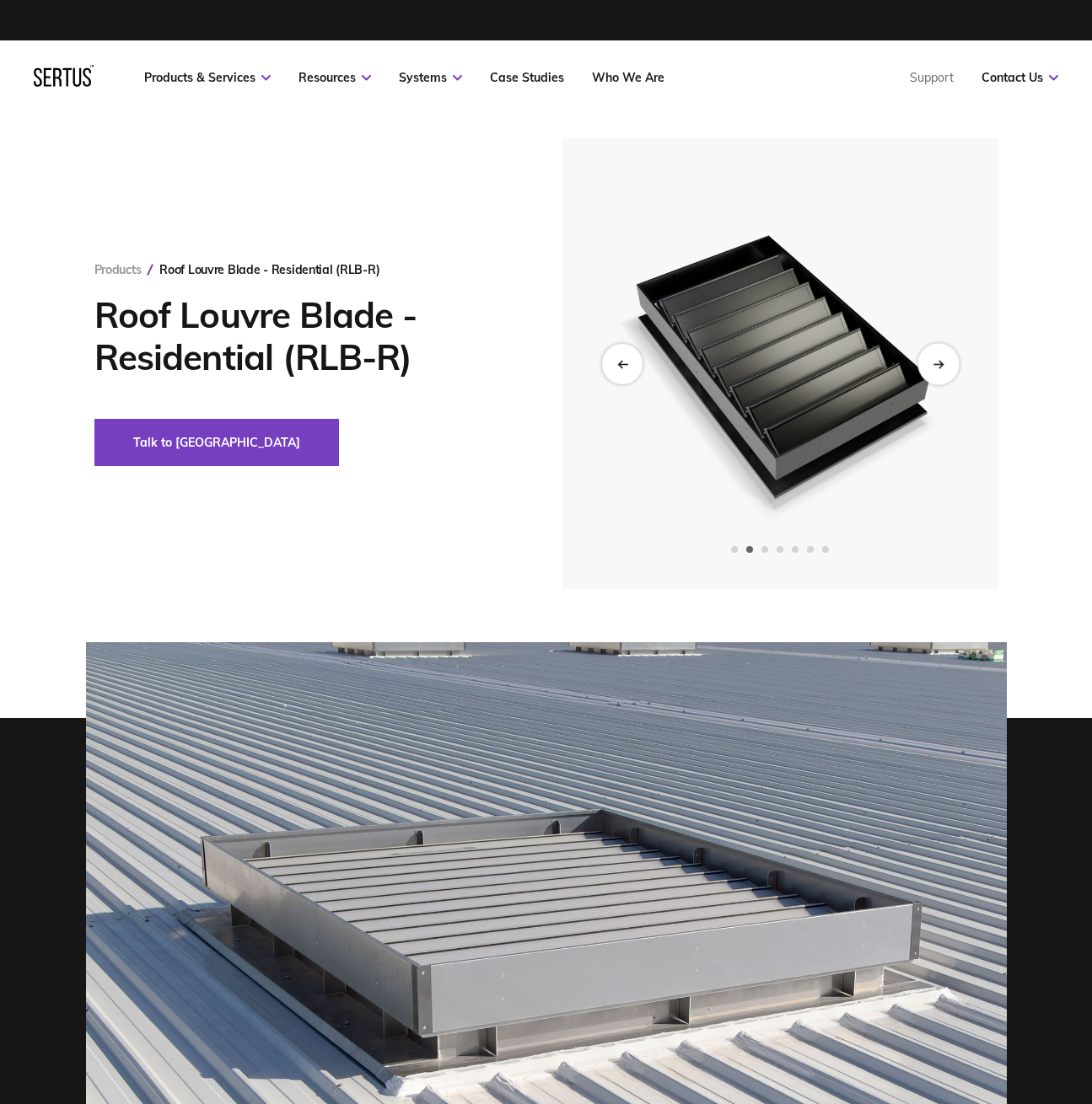
click at [932, 355] on div "Next slide" at bounding box center [938, 364] width 42 height 42
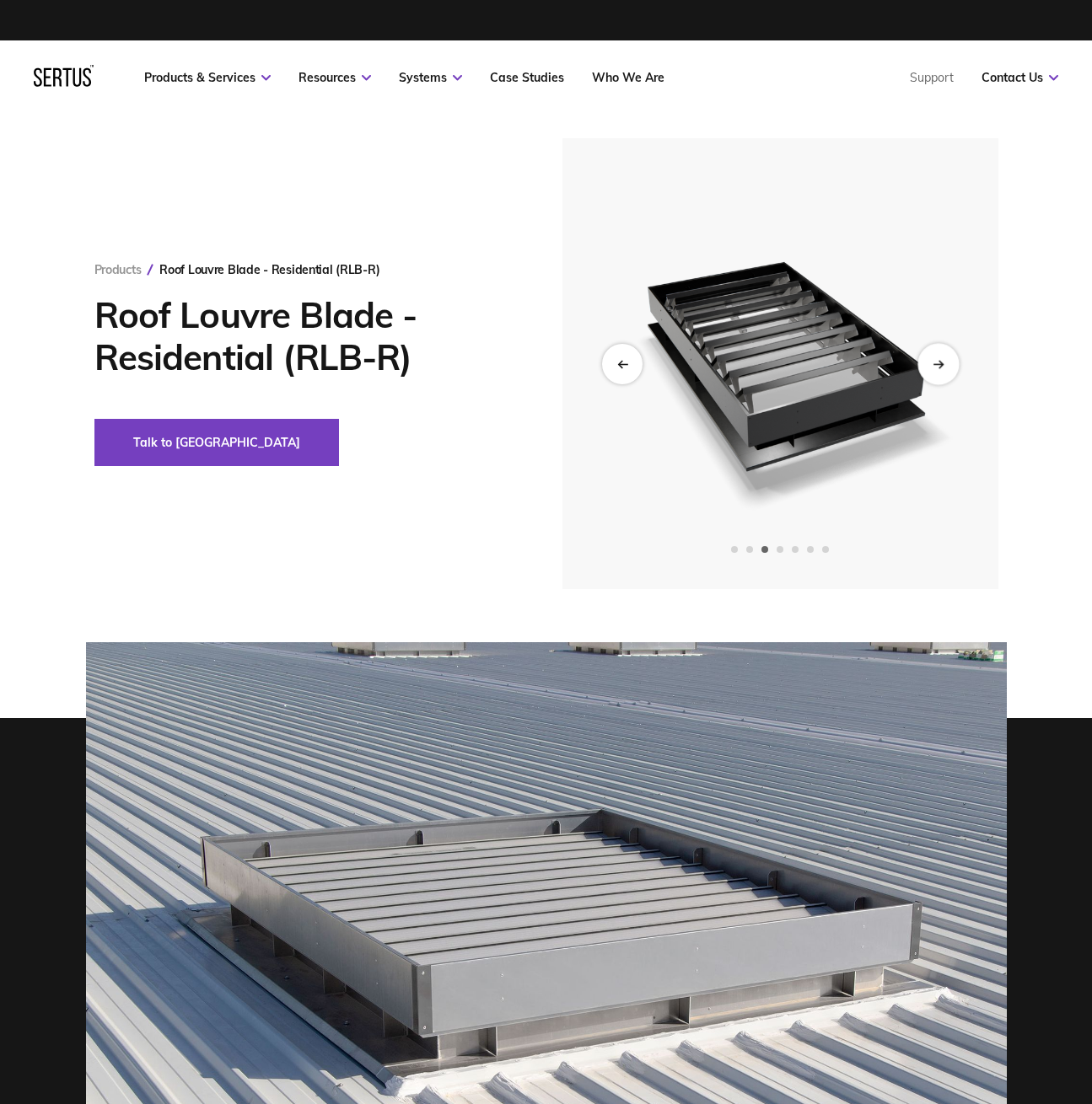
click at [932, 355] on div "Next slide" at bounding box center [938, 364] width 42 height 42
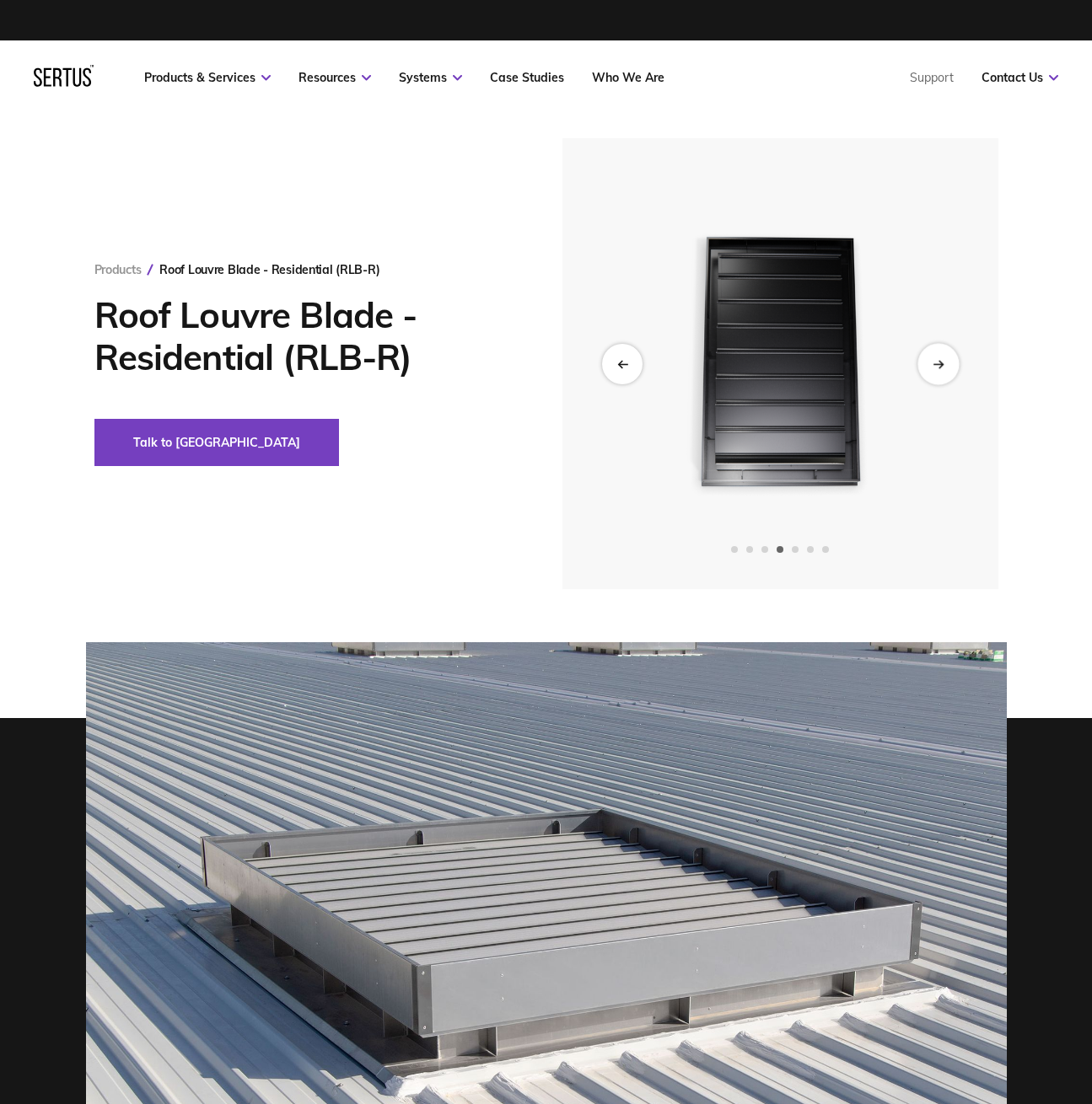
click at [932, 355] on div "Next slide" at bounding box center [938, 364] width 42 height 42
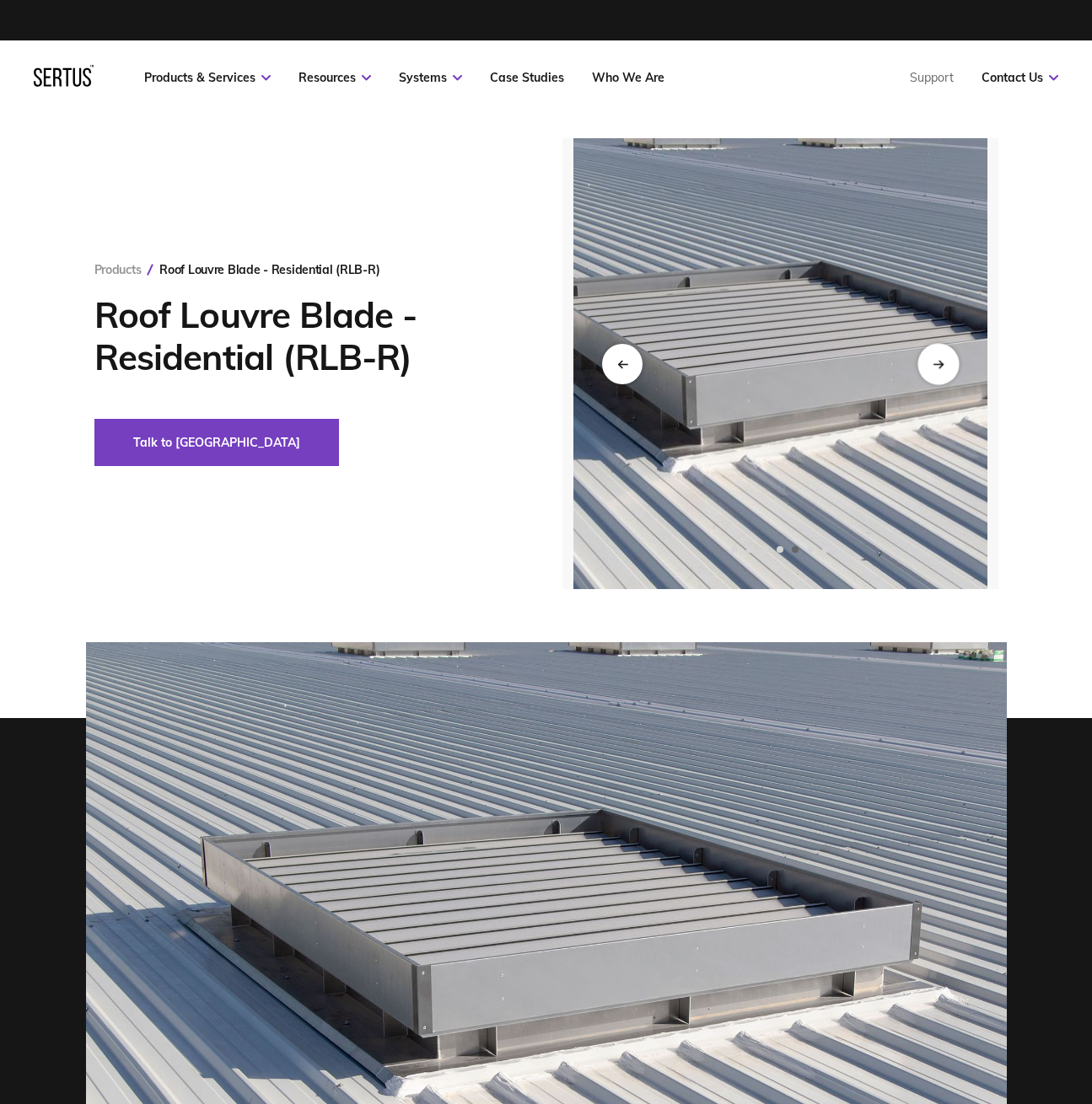
click at [932, 355] on div "Next slide" at bounding box center [938, 364] width 42 height 42
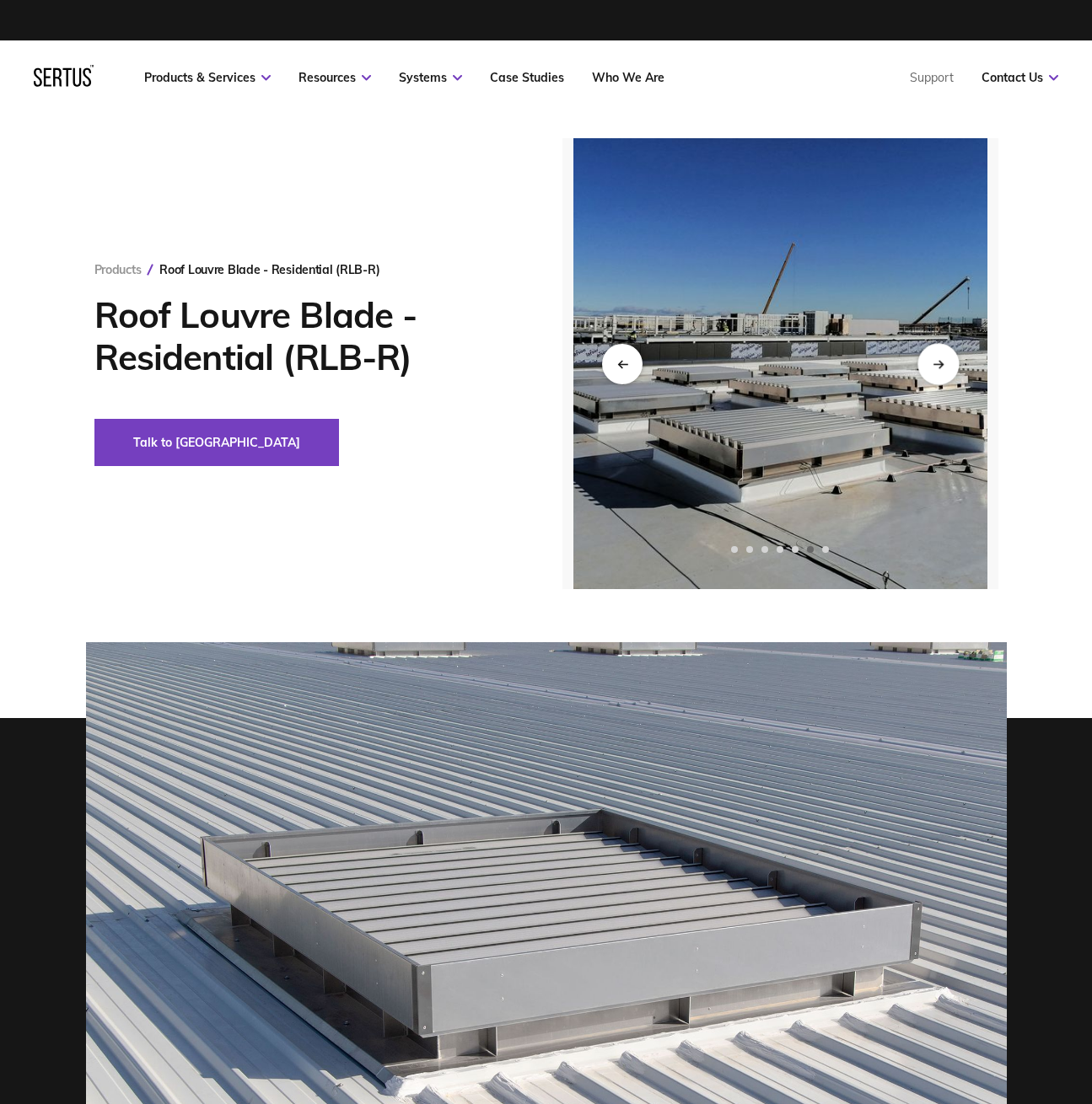
click at [932, 355] on div "Next slide" at bounding box center [938, 364] width 42 height 42
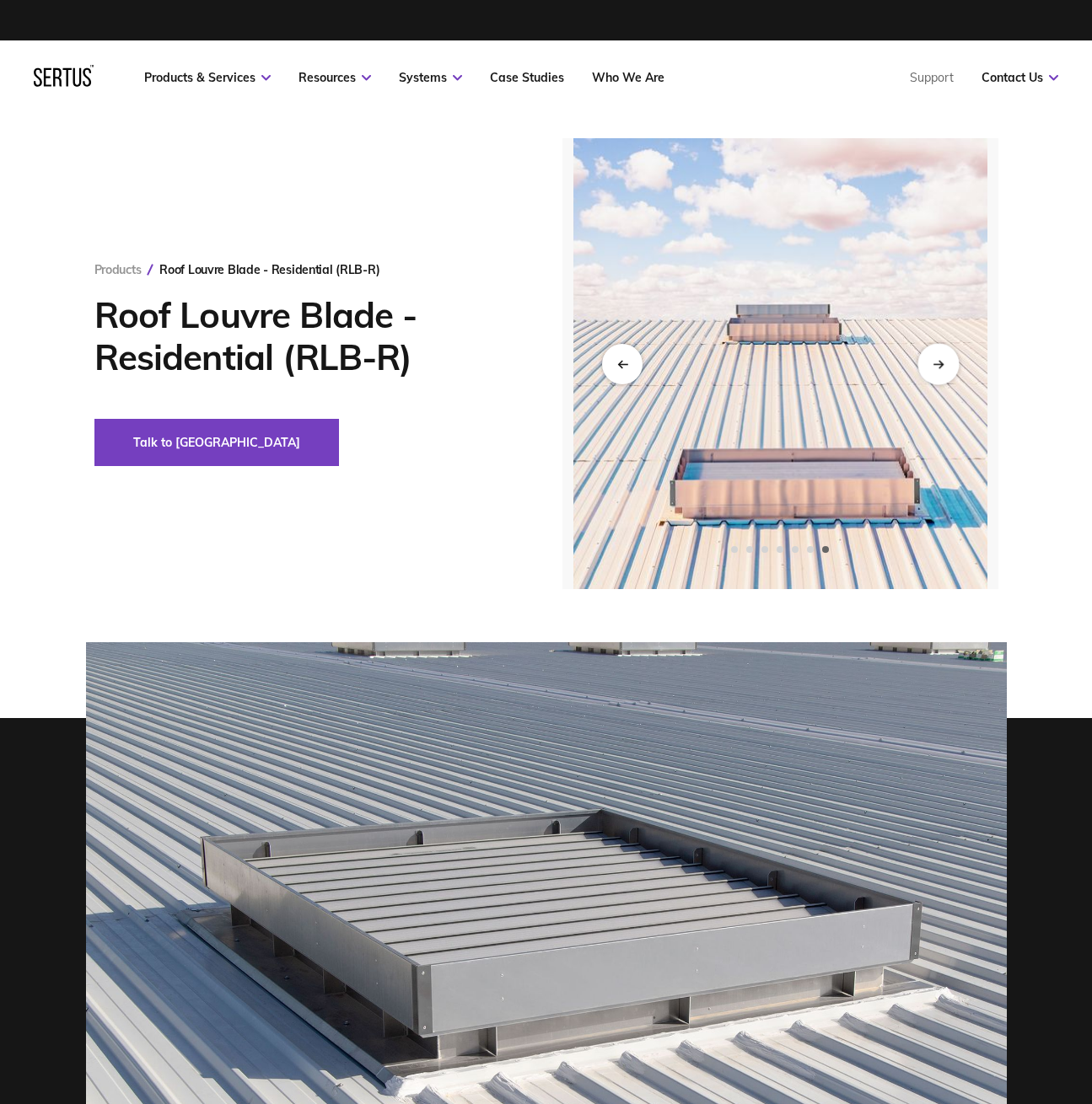
click at [932, 355] on div "Next slide" at bounding box center [938, 364] width 42 height 42
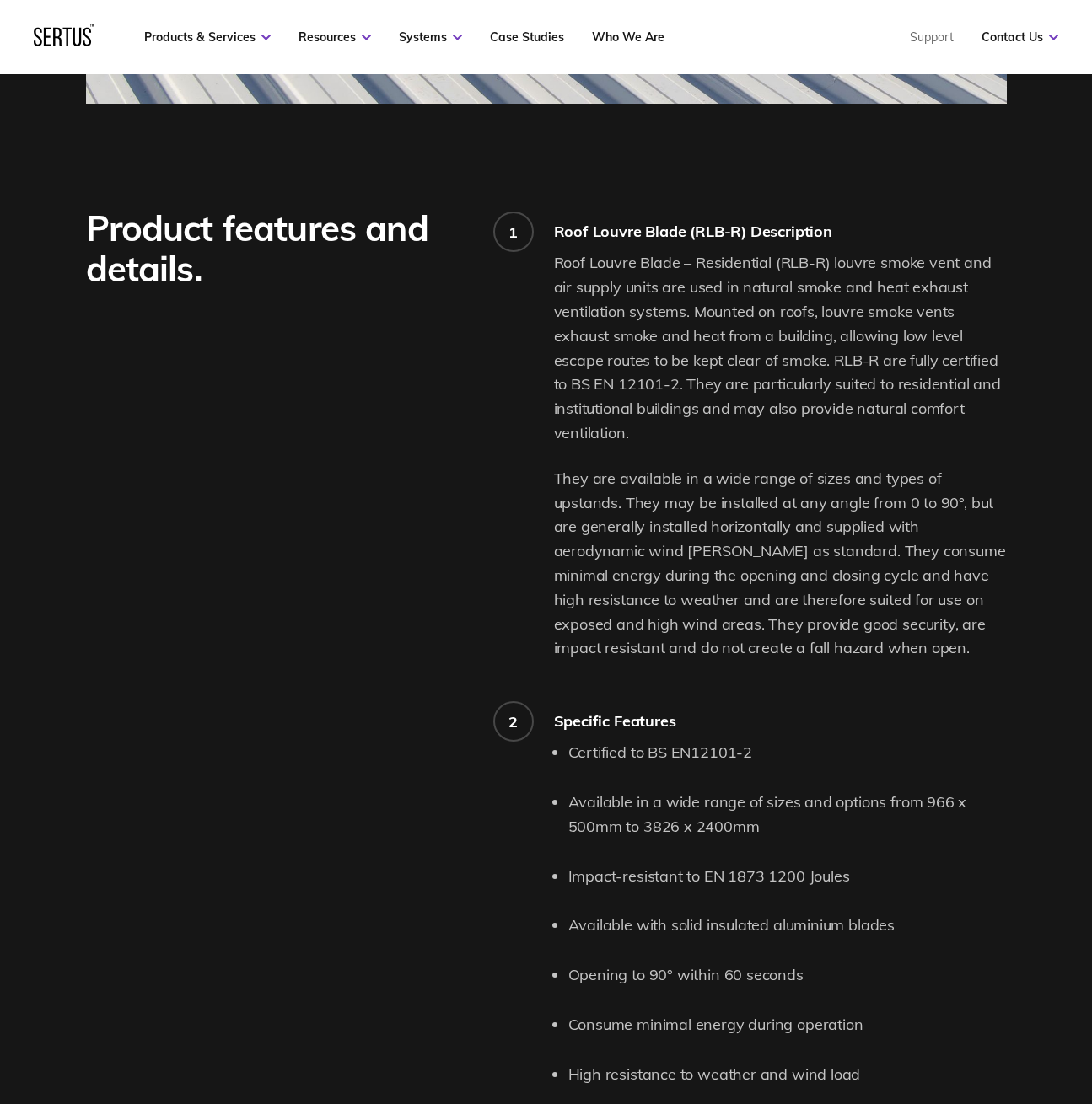
scroll to position [1152, 0]
